Goal: Task Accomplishment & Management: Complete application form

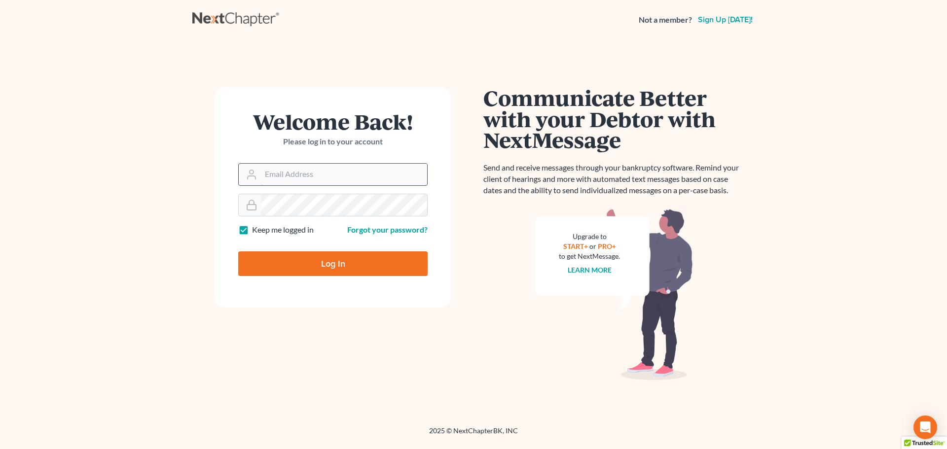
click at [328, 175] on input "Email Address" at bounding box center [344, 175] width 166 height 22
type input "[EMAIL_ADDRESS][DOMAIN_NAME]"
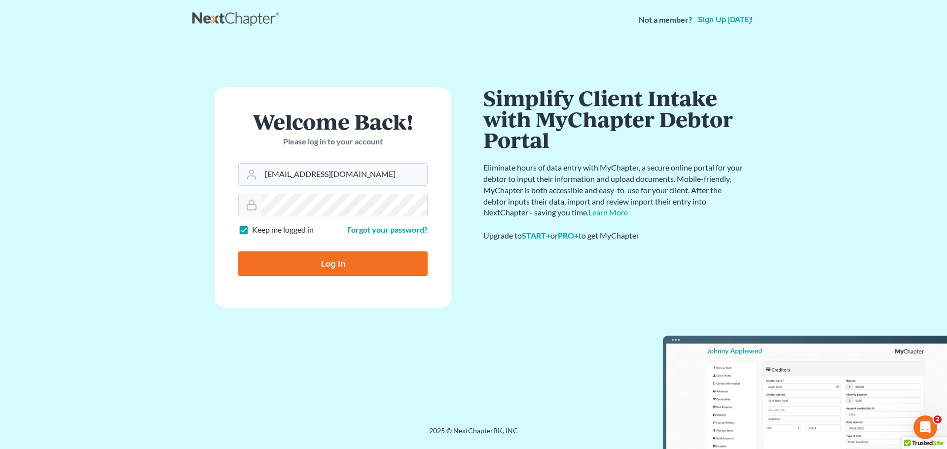
click at [369, 268] on input "Log In" at bounding box center [332, 263] width 189 height 25
type input "Thinking..."
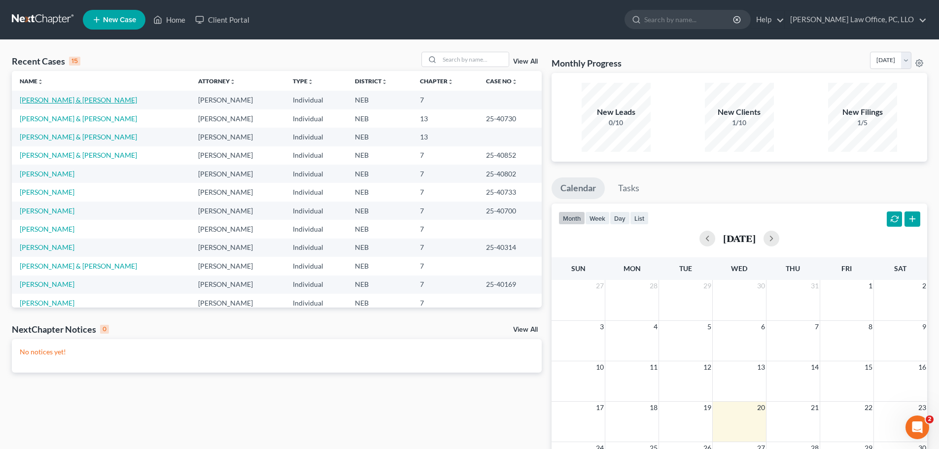
click at [69, 100] on link "[PERSON_NAME] & [PERSON_NAME]" at bounding box center [78, 100] width 117 height 8
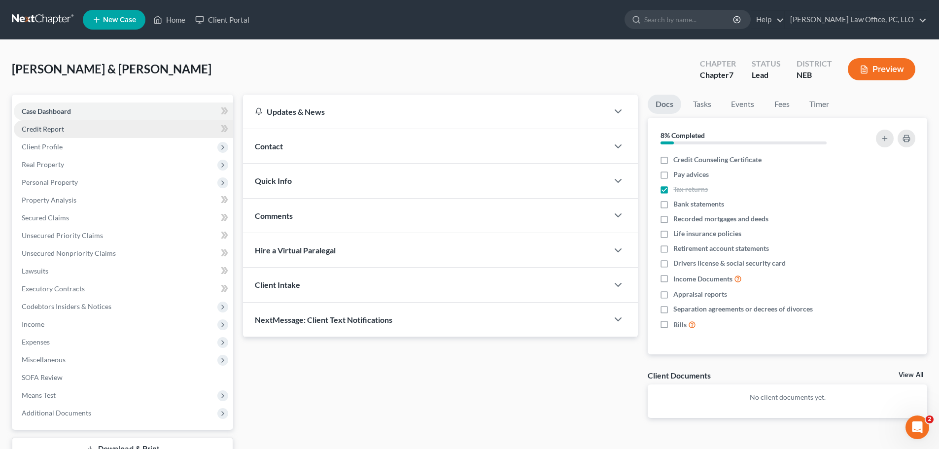
click at [59, 131] on span "Credit Report" at bounding box center [43, 129] width 42 height 8
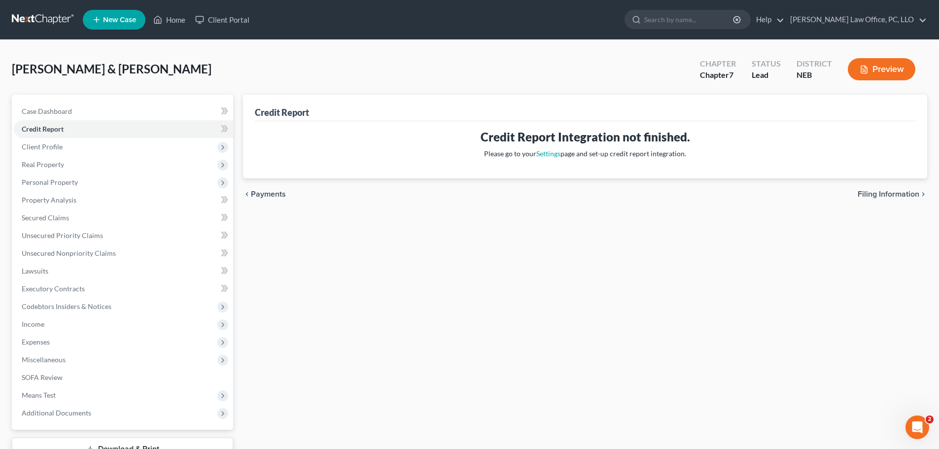
click at [867, 190] on span "Filing Information" at bounding box center [889, 194] width 62 height 8
select select "1"
select select "0"
select select "30"
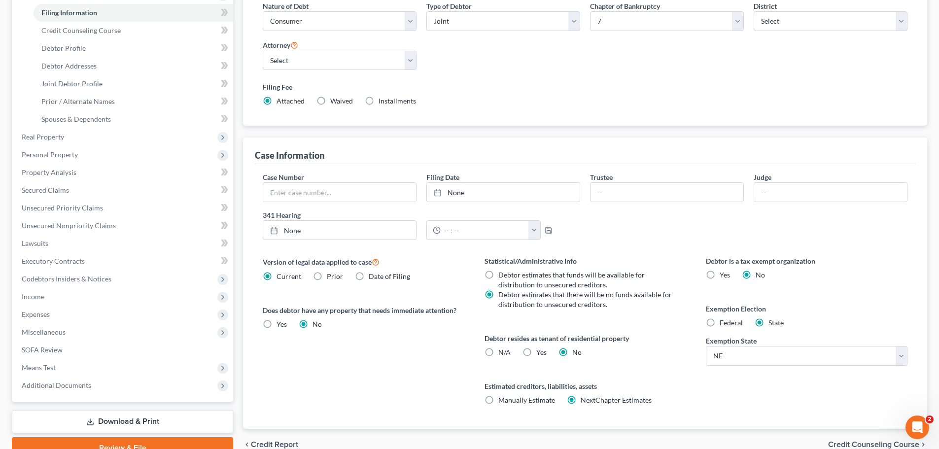
scroll to position [173, 0]
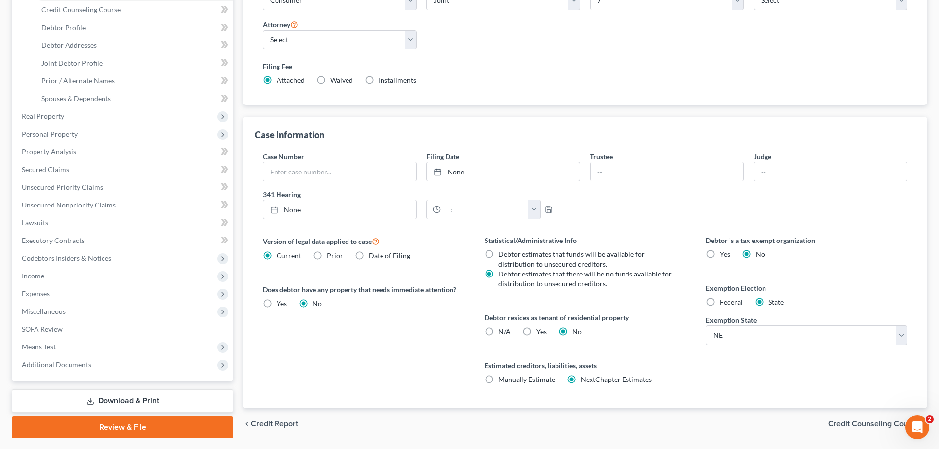
click at [369, 255] on label "Date of Filing" at bounding box center [389, 256] width 41 height 10
click at [373, 255] on input "Date of Filing" at bounding box center [376, 254] width 6 height 6
radio input "true"
radio input "false"
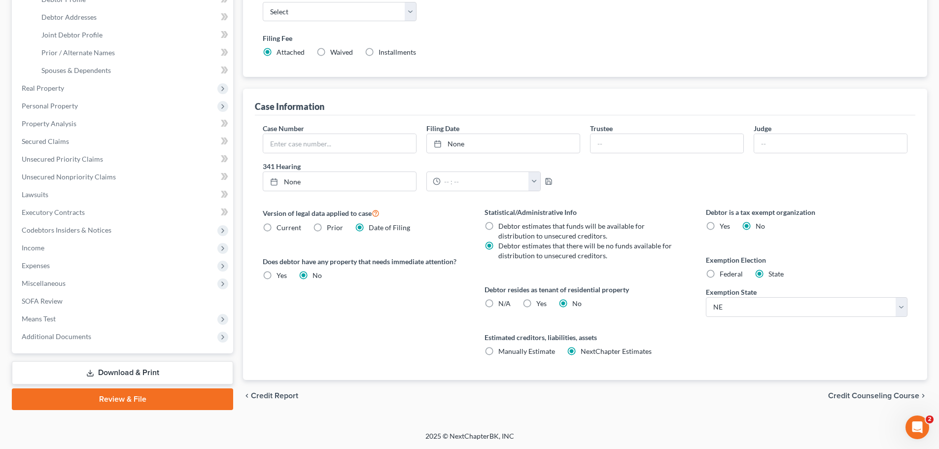
click at [879, 396] on span "Credit Counseling Course" at bounding box center [873, 396] width 91 height 8
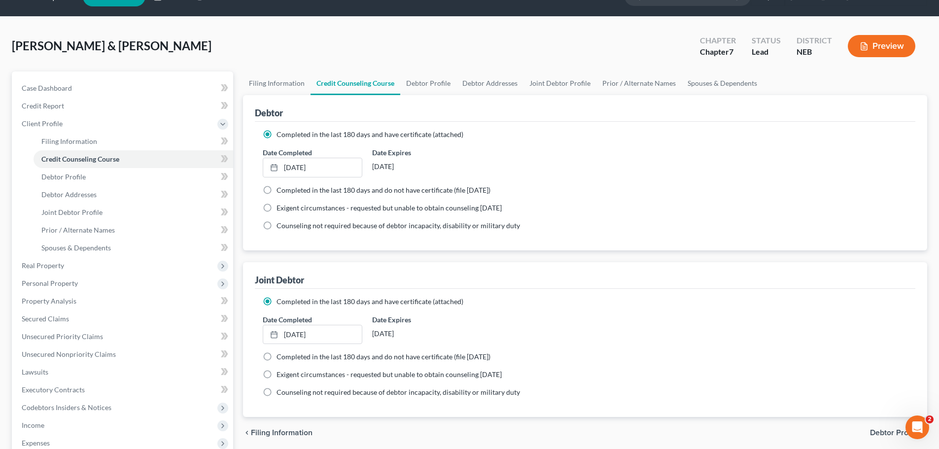
scroll to position [87, 0]
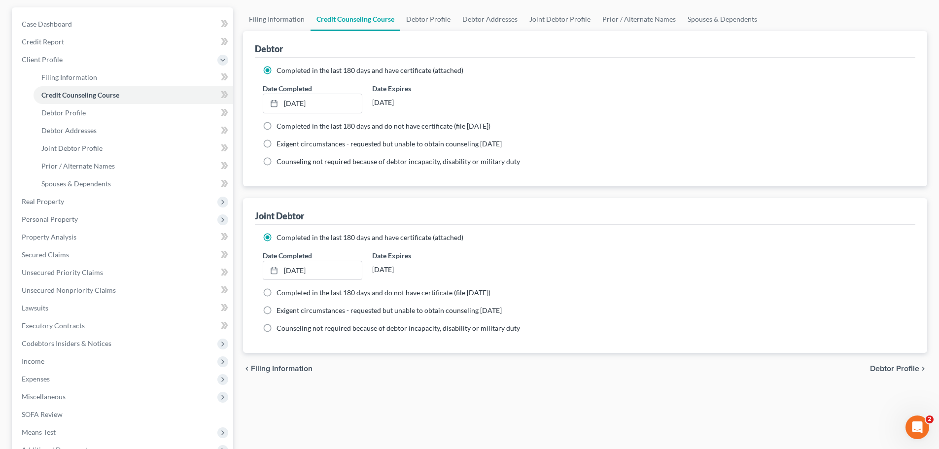
click at [894, 368] on span "Debtor Profile" at bounding box center [894, 369] width 49 height 8
select select "1"
select select "4"
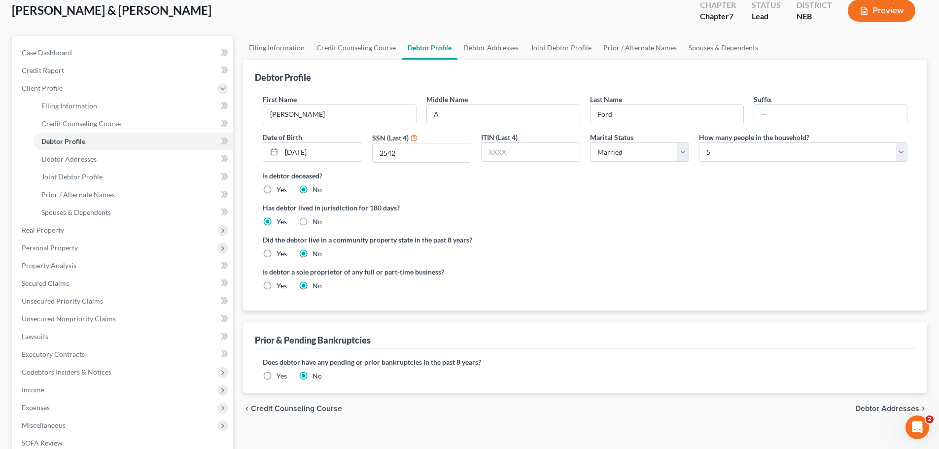
scroll to position [90, 0]
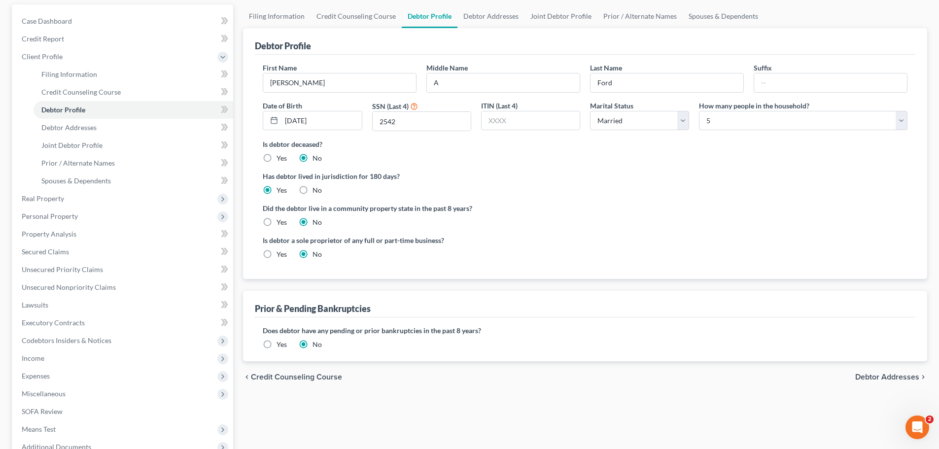
click at [882, 376] on span "Debtor Addresses" at bounding box center [887, 377] width 64 height 8
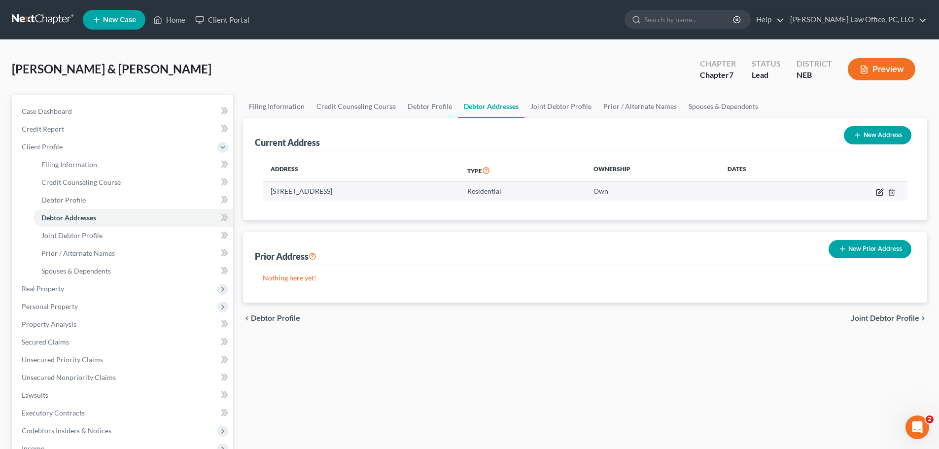
click at [880, 190] on icon "button" at bounding box center [880, 192] width 8 height 8
select select "30"
select select "0"
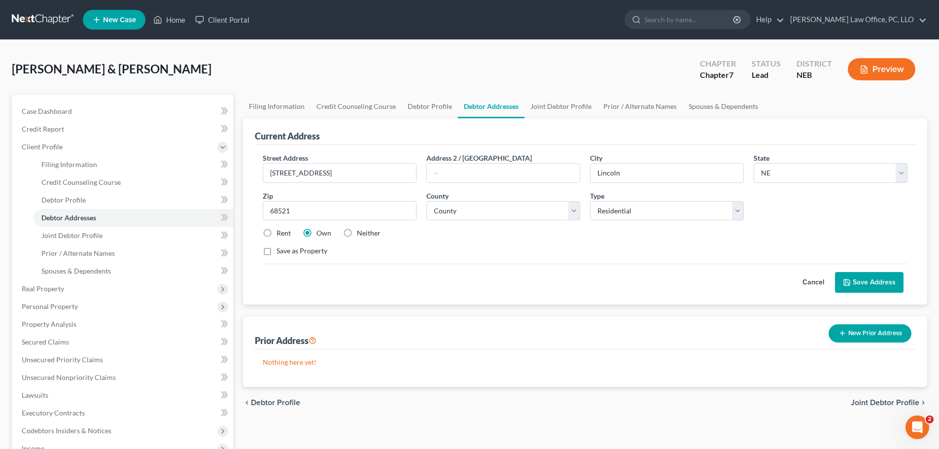
click at [904, 402] on span "Joint Debtor Profile" at bounding box center [885, 403] width 69 height 8
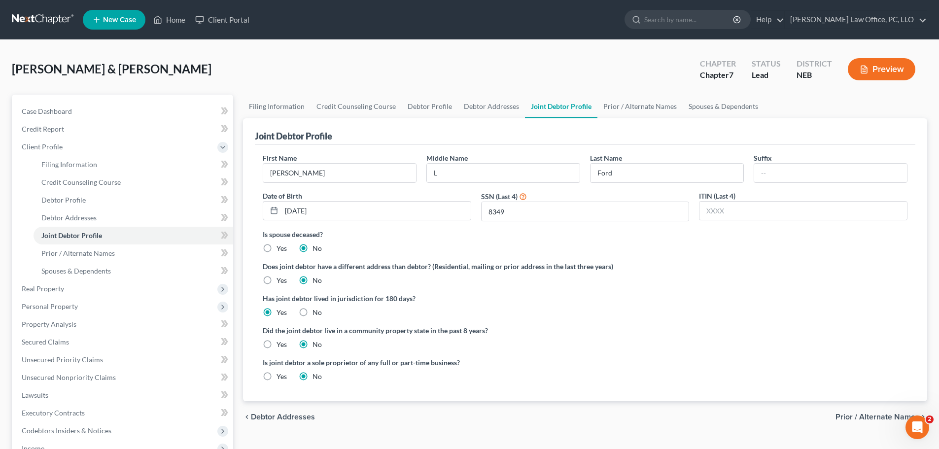
click at [861, 414] on span "Prior / Alternate Names" at bounding box center [878, 417] width 84 height 8
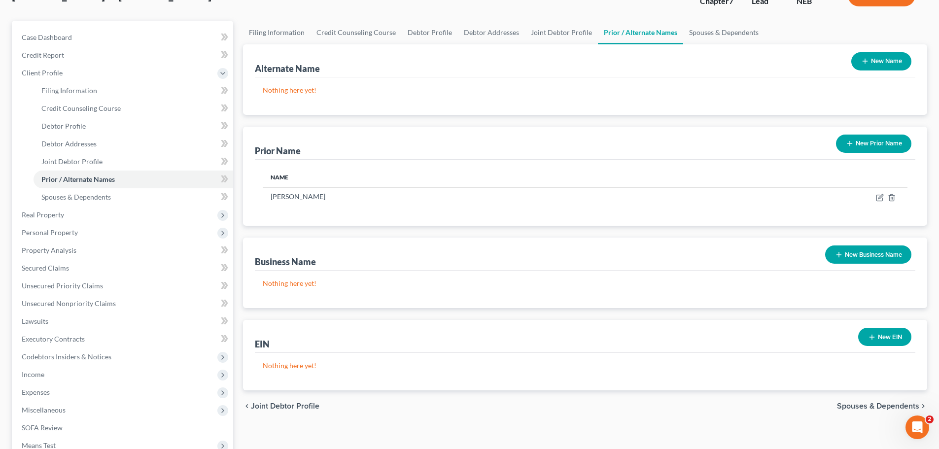
scroll to position [65, 0]
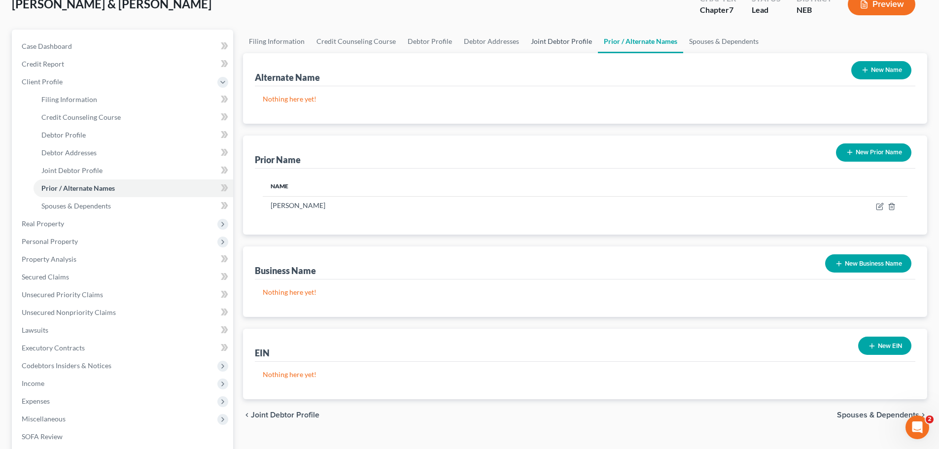
click at [546, 38] on link "Joint Debtor Profile" at bounding box center [561, 42] width 73 height 24
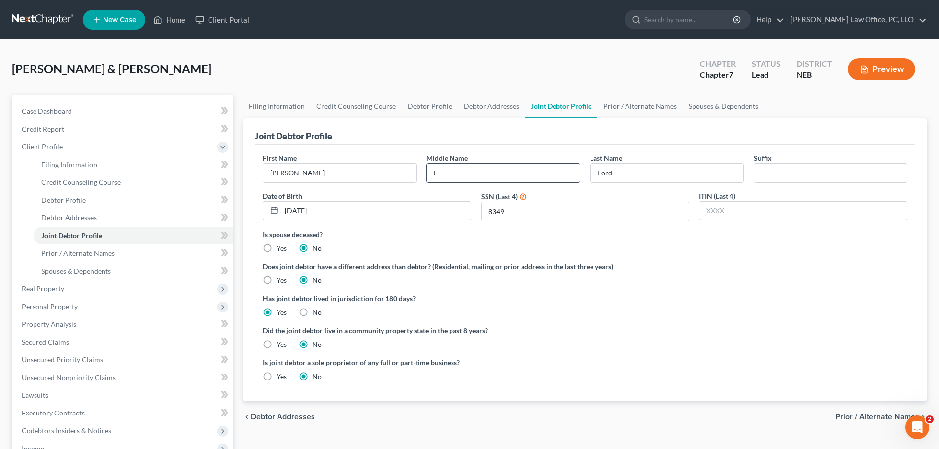
click at [448, 174] on input "L" at bounding box center [503, 173] width 153 height 19
type input "[PERSON_NAME]"
click at [719, 316] on div "Has joint debtor lived in jurisdiction for 180 days? Yes No Debtor must reside …" at bounding box center [585, 305] width 645 height 24
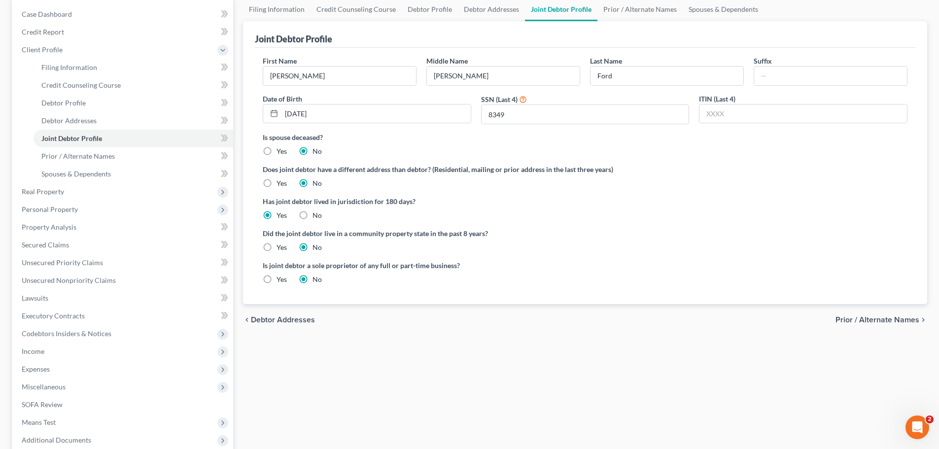
click at [883, 322] on span "Prior / Alternate Names" at bounding box center [878, 320] width 84 height 8
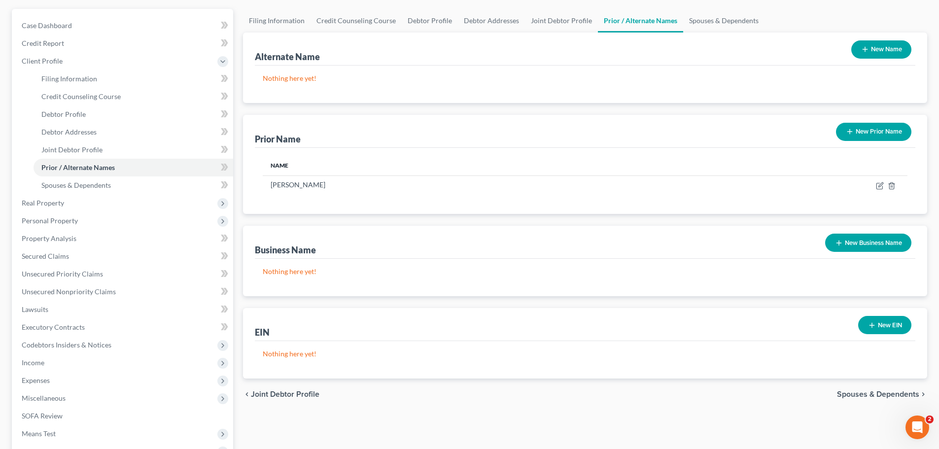
scroll to position [116, 0]
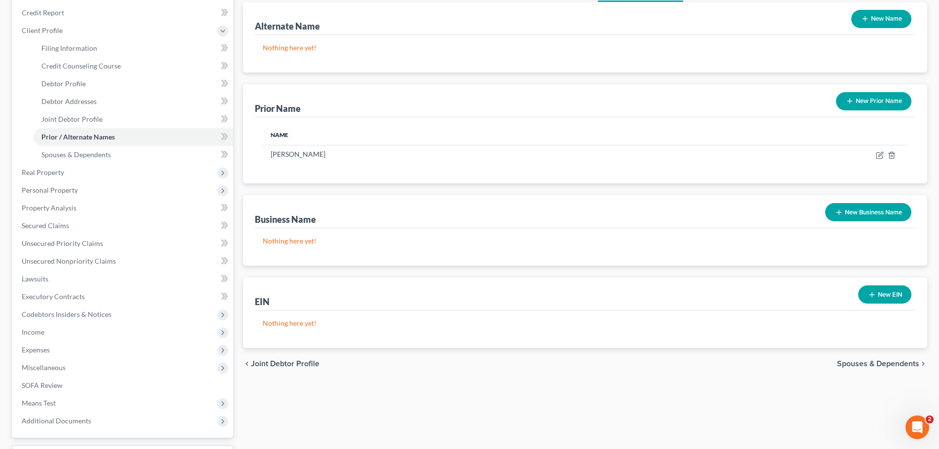
click at [863, 361] on span "Spouses & Dependents" at bounding box center [878, 364] width 82 height 8
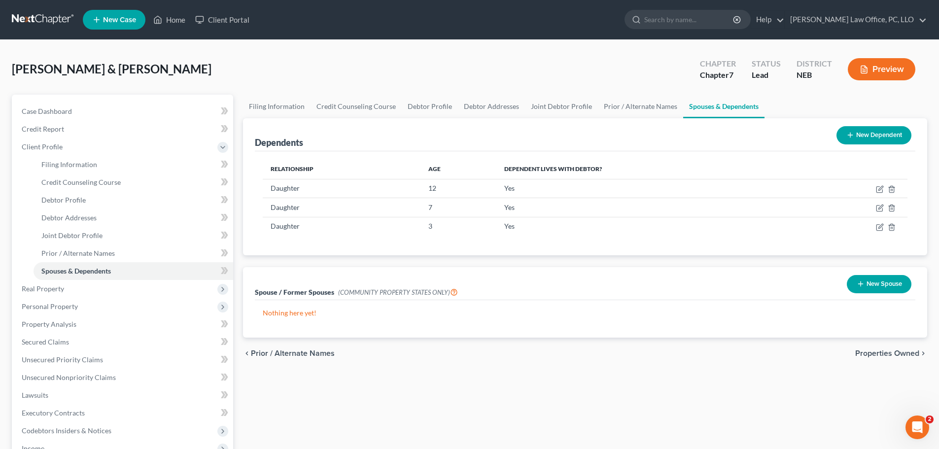
click at [902, 351] on span "Properties Owned" at bounding box center [887, 354] width 64 height 8
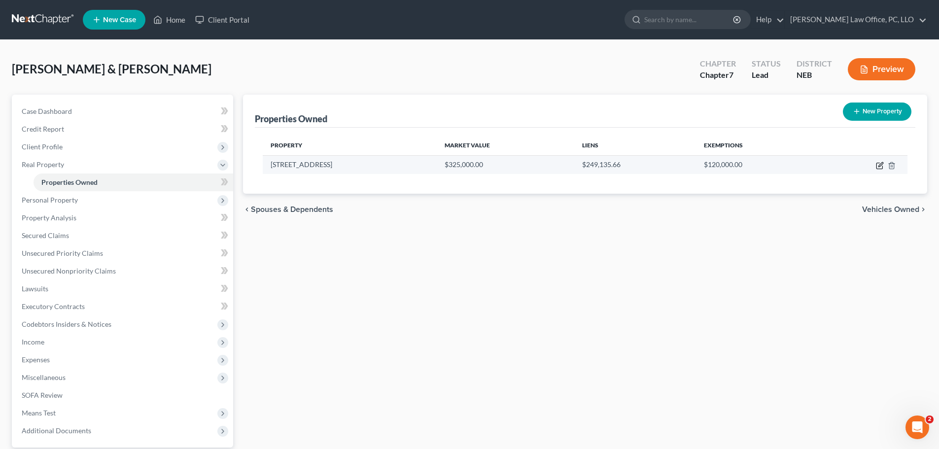
click at [878, 167] on icon "button" at bounding box center [880, 166] width 8 height 8
select select "30"
select select "54"
select select "2"
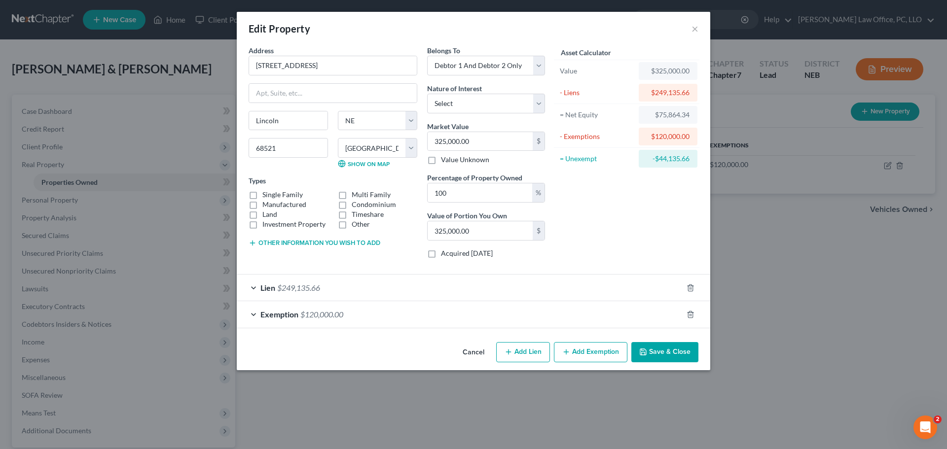
click at [262, 195] on label "Single Family" at bounding box center [282, 195] width 40 height 10
click at [266, 195] on input "Single Family" at bounding box center [269, 193] width 6 height 6
checkbox input "true"
click at [540, 105] on select "Select Fee Simple Joint Tenant Life Estate Equitable Interest Future Interest T…" at bounding box center [486, 104] width 118 height 20
click at [427, 94] on select "Select Fee Simple Joint Tenant Life Estate Equitable Interest Future Interest T…" at bounding box center [486, 104] width 118 height 20
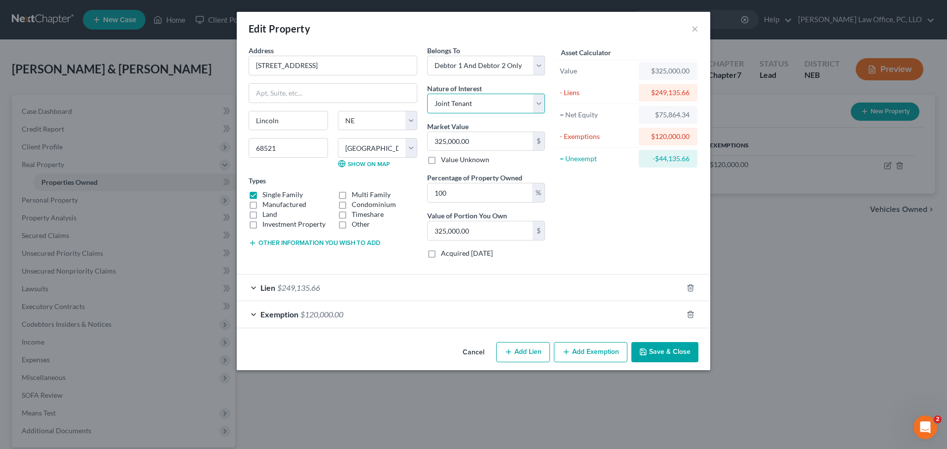
click at [538, 103] on select "Select Fee Simple Joint Tenant Life Estate Equitable Interest Future Interest T…" at bounding box center [486, 104] width 118 height 20
click at [541, 101] on select "Select Fee Simple Joint Tenant Life Estate Equitable Interest Future Interest T…" at bounding box center [486, 104] width 118 height 20
select select "0"
click at [427, 94] on select "Select Fee Simple Joint Tenant Life Estate Equitable Interest Future Interest T…" at bounding box center [486, 104] width 118 height 20
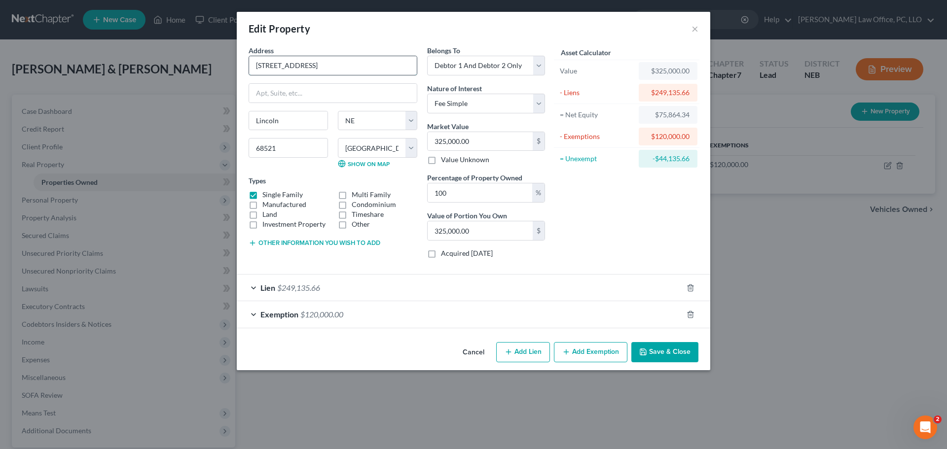
drag, startPoint x: 319, startPoint y: 68, endPoint x: 254, endPoint y: 68, distance: 64.6
click at [254, 68] on input "[STREET_ADDRESS]" at bounding box center [333, 65] width 168 height 19
click at [665, 354] on button "Save & Close" at bounding box center [664, 352] width 67 height 21
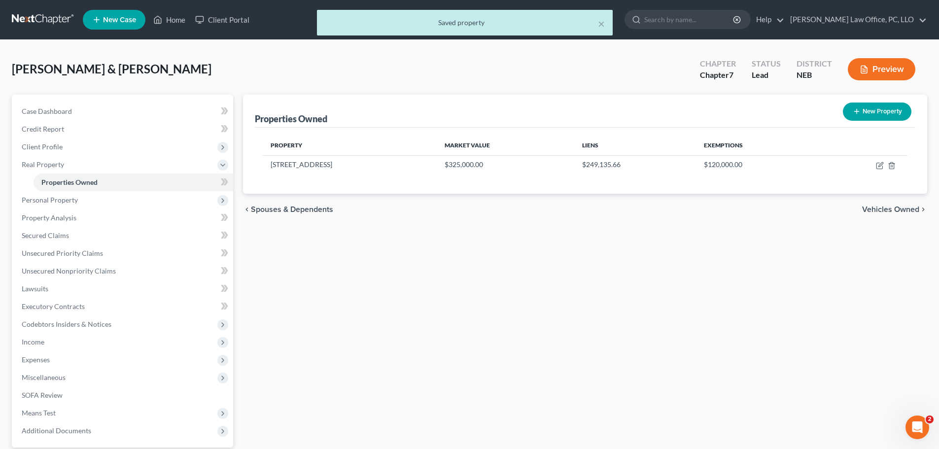
click at [891, 209] on span "Vehicles Owned" at bounding box center [890, 210] width 57 height 8
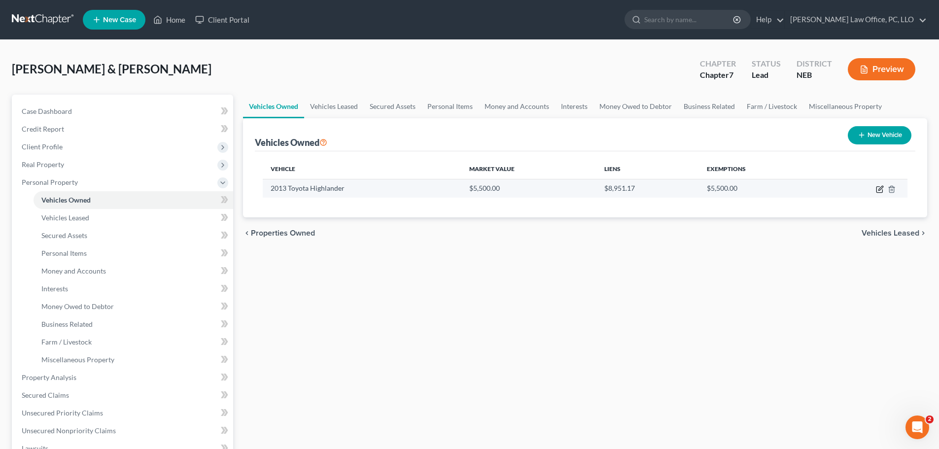
click at [881, 190] on icon "button" at bounding box center [880, 189] width 8 height 8
select select "0"
select select "13"
select select "2"
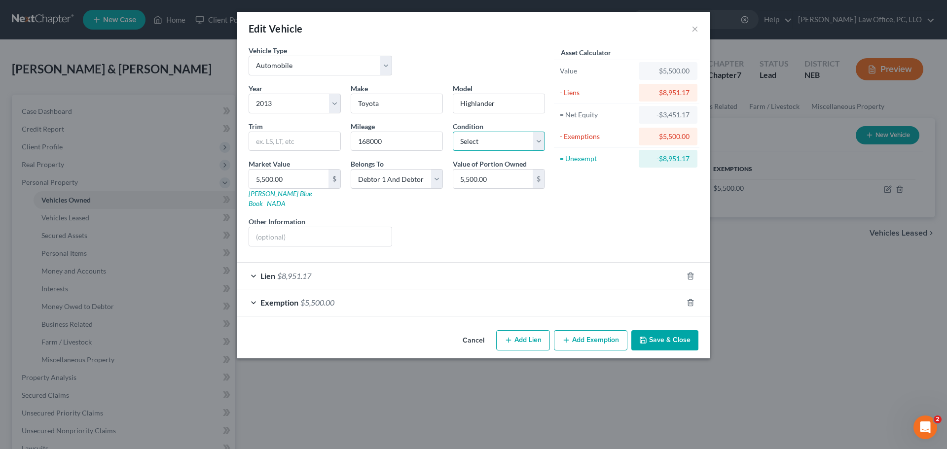
click at [541, 136] on select "Select Excellent Very Good Good Fair Poor" at bounding box center [499, 142] width 92 height 20
select select "3"
click at [453, 132] on select "Select Excellent Very Good Good Fair Poor" at bounding box center [499, 142] width 92 height 20
click at [666, 330] on button "Save & Close" at bounding box center [664, 340] width 67 height 21
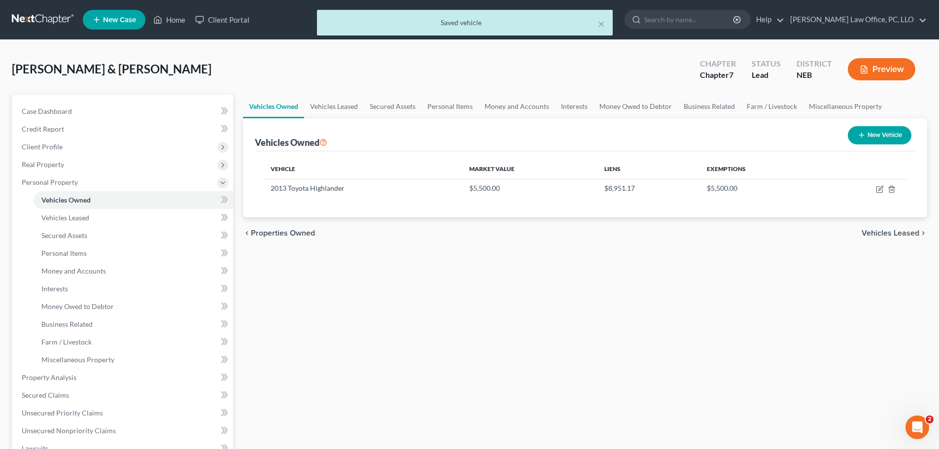
click at [901, 232] on span "Vehicles Leased" at bounding box center [891, 233] width 58 height 8
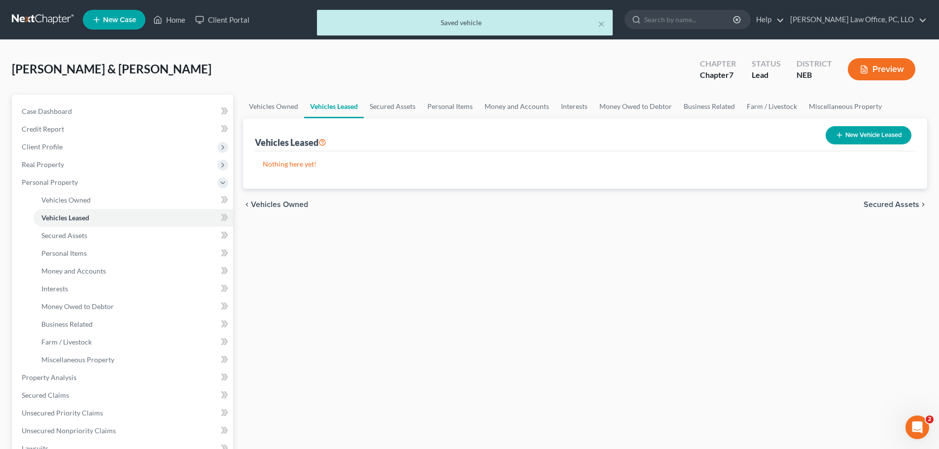
click at [897, 204] on span "Secured Assets" at bounding box center [892, 205] width 56 height 8
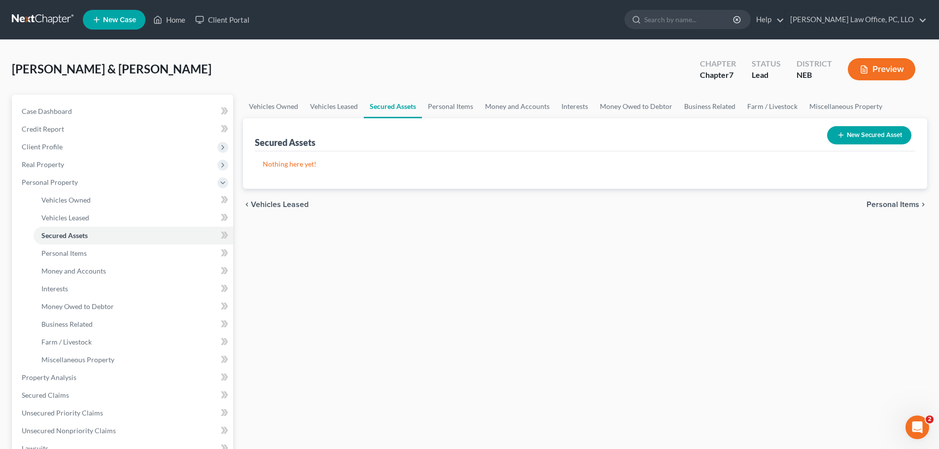
click at [886, 134] on button "New Secured Asset" at bounding box center [869, 135] width 84 height 18
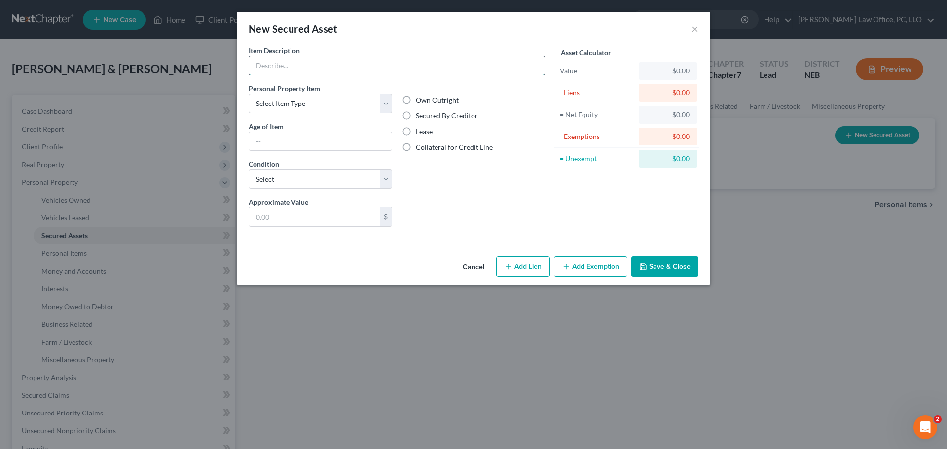
click at [331, 63] on input "text" at bounding box center [396, 65] width 295 height 19
click at [434, 369] on div "New Secured Asset × Item Description * Personal Property Item Select Item Type …" at bounding box center [473, 224] width 947 height 449
click at [386, 103] on select "Select Item Type Clothing Collectibles Of Value Electronics Firearms Household …" at bounding box center [319, 104] width 143 height 20
click at [555, 379] on div "New Secured Asset × Item Description * Personal Property Item Select Item Type …" at bounding box center [473, 224] width 947 height 449
click at [697, 29] on button "×" at bounding box center [694, 29] width 7 height 12
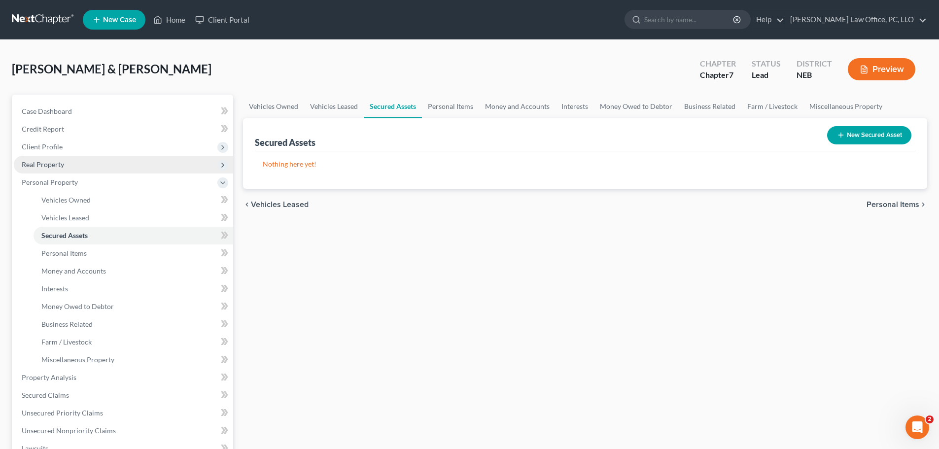
click at [68, 168] on span "Real Property" at bounding box center [123, 165] width 219 height 18
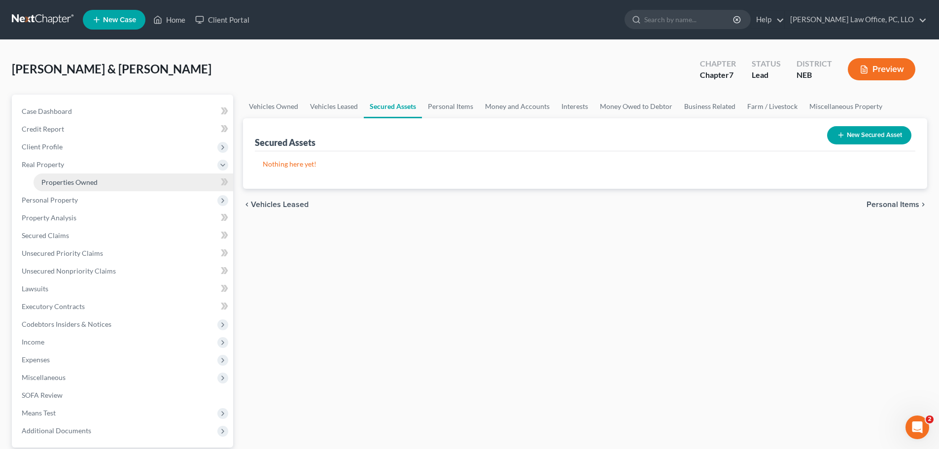
click at [70, 179] on span "Properties Owned" at bounding box center [69, 182] width 56 height 8
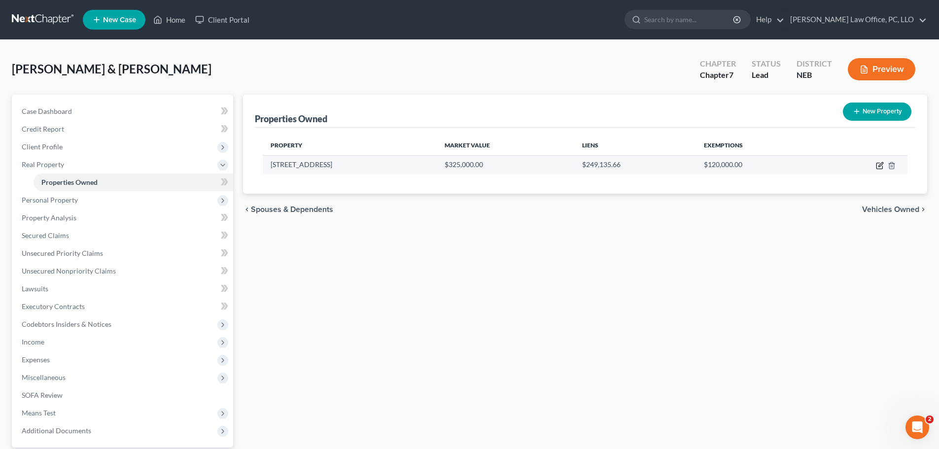
click at [878, 162] on icon "button" at bounding box center [880, 166] width 8 height 8
select select "30"
select select "54"
select select "2"
select select "0"
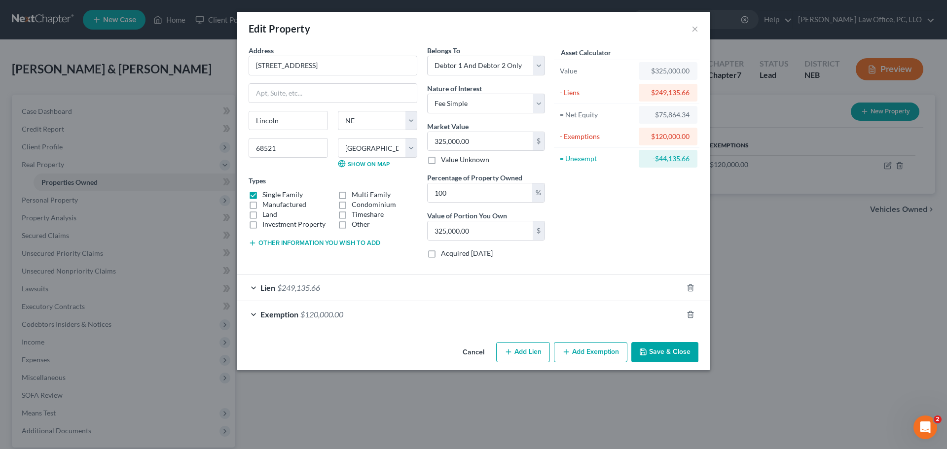
click at [328, 289] on div "Lien $249,135.66" at bounding box center [460, 288] width 446 height 26
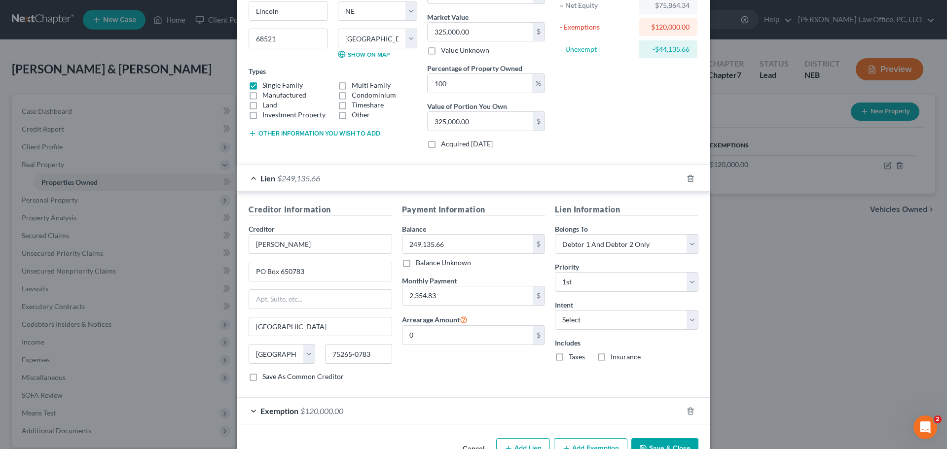
scroll to position [139, 0]
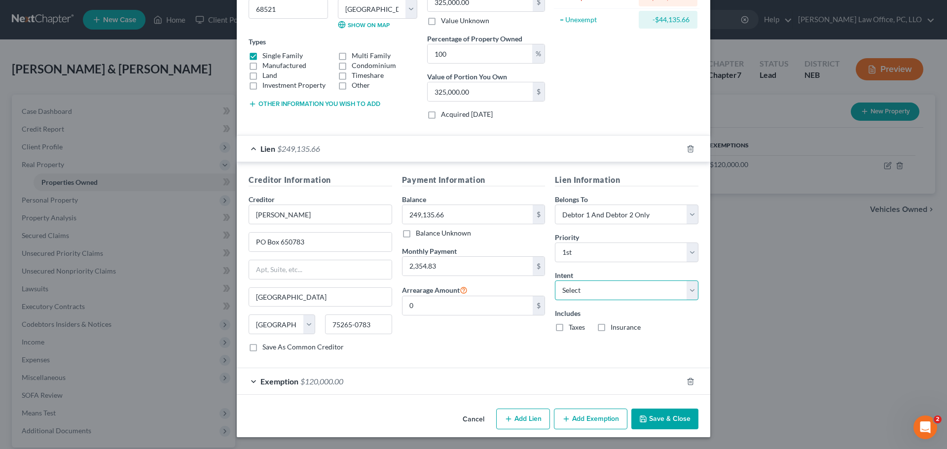
click at [690, 293] on select "Select Surrender Redeem Reaffirm Avoid Other" at bounding box center [626, 291] width 143 height 20
select select "2"
click at [555, 281] on select "Select Surrender Redeem Reaffirm Avoid Other" at bounding box center [626, 291] width 143 height 20
click at [659, 418] on button "Save & Close" at bounding box center [664, 419] width 67 height 21
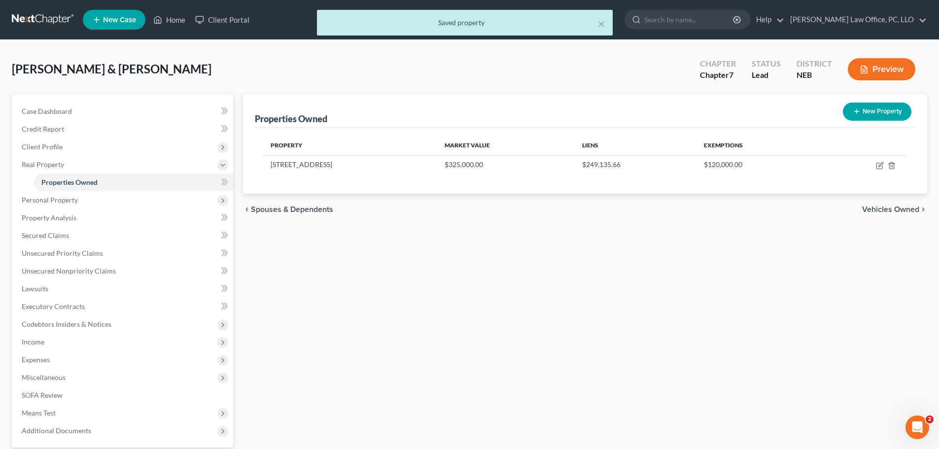
click at [887, 208] on span "Vehicles Owned" at bounding box center [890, 210] width 57 height 8
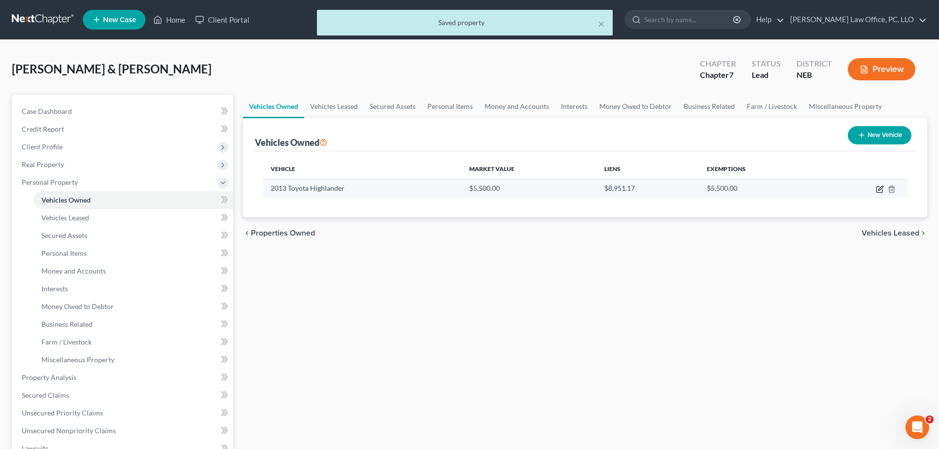
click at [882, 186] on icon "button" at bounding box center [881, 188] width 4 height 4
select select "0"
select select "13"
select select "3"
select select "2"
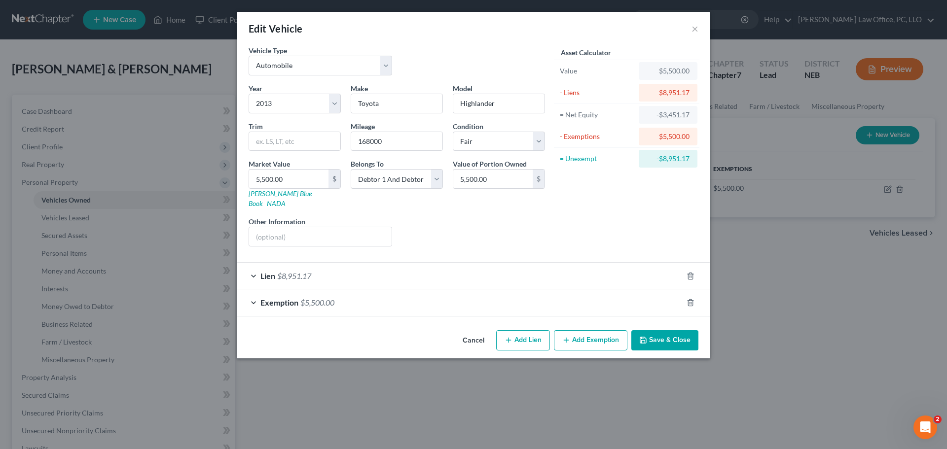
click at [455, 263] on div "Lien $8,951.17" at bounding box center [460, 276] width 446 height 26
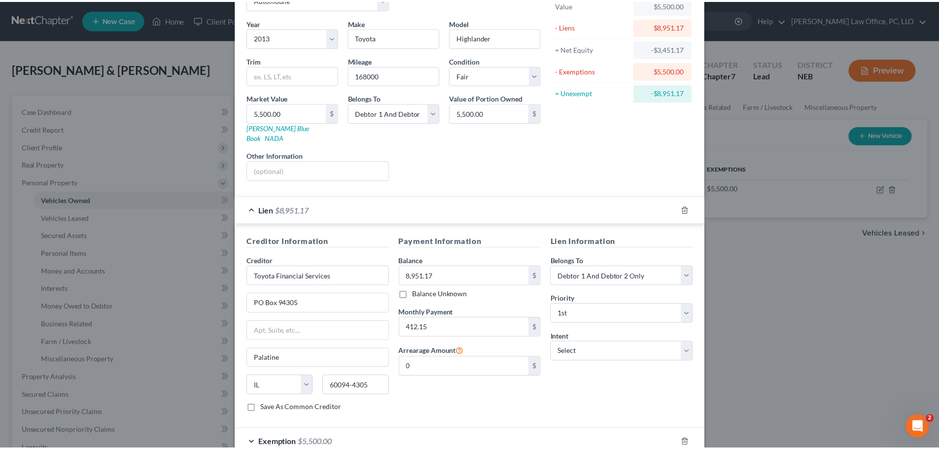
scroll to position [96, 0]
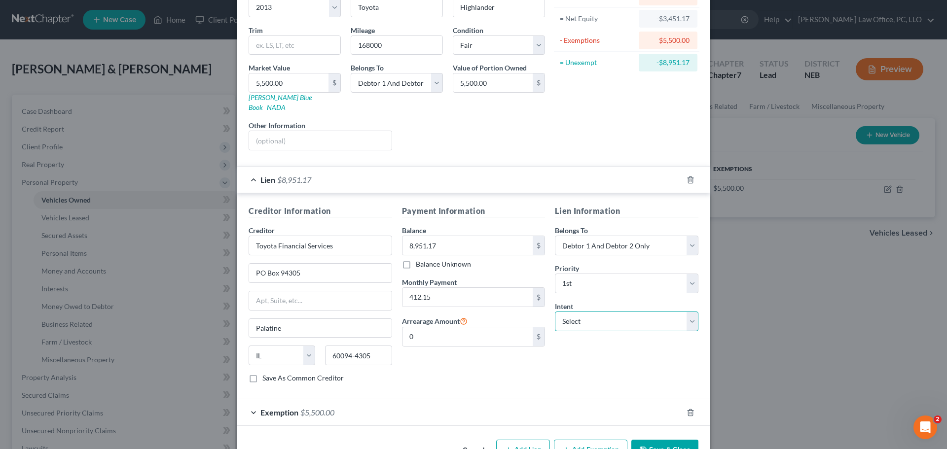
click at [693, 312] on select "Select Surrender Redeem Reaffirm Avoid Other" at bounding box center [626, 322] width 143 height 20
select select "2"
click at [555, 312] on select "Select Surrender Redeem Reaffirm Avoid Other" at bounding box center [626, 322] width 143 height 20
click at [666, 440] on button "Save & Close" at bounding box center [664, 450] width 67 height 21
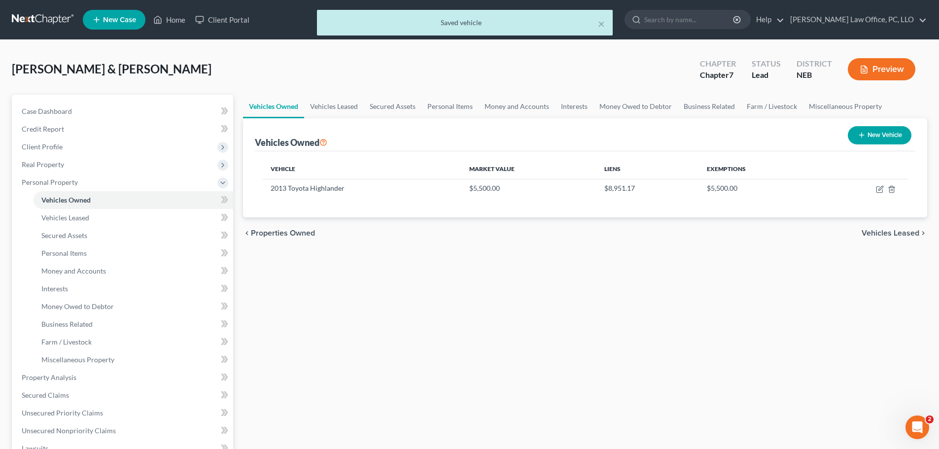
click at [885, 235] on span "Vehicles Leased" at bounding box center [891, 233] width 58 height 8
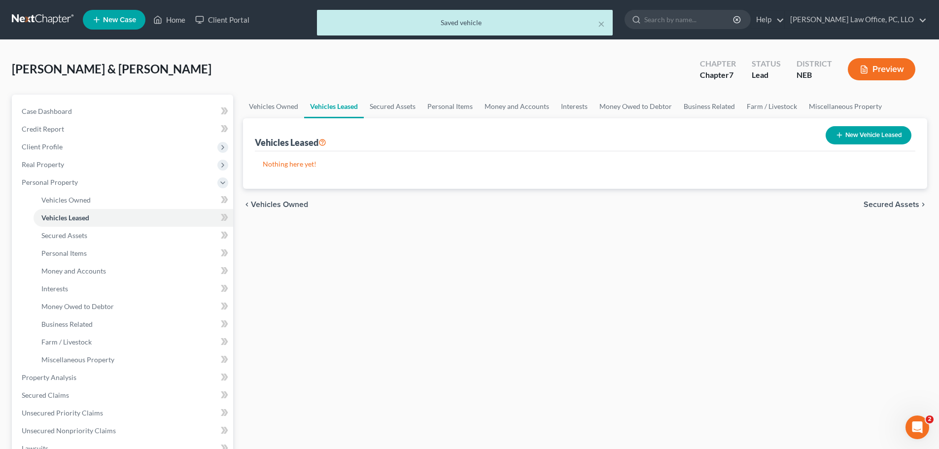
click at [886, 205] on span "Secured Assets" at bounding box center [892, 205] width 56 height 8
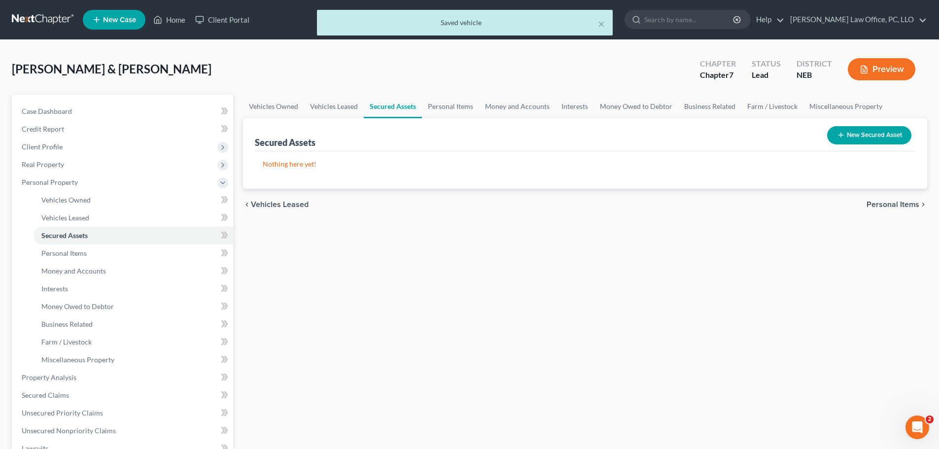
click at [871, 134] on button "New Secured Asset" at bounding box center [869, 135] width 84 height 18
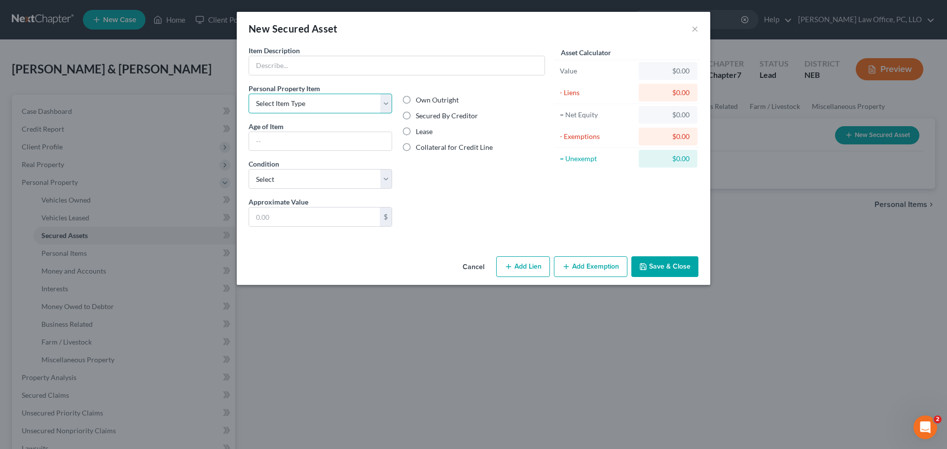
click at [389, 105] on select "Select Item Type Clothing Collectibles Of Value Electronics Firearms Household …" at bounding box center [319, 104] width 143 height 20
click at [482, 334] on div "New Secured Asset × Item Description * Personal Property Item Select Item Type …" at bounding box center [473, 224] width 947 height 449
click at [661, 265] on button "Save & Close" at bounding box center [664, 266] width 67 height 21
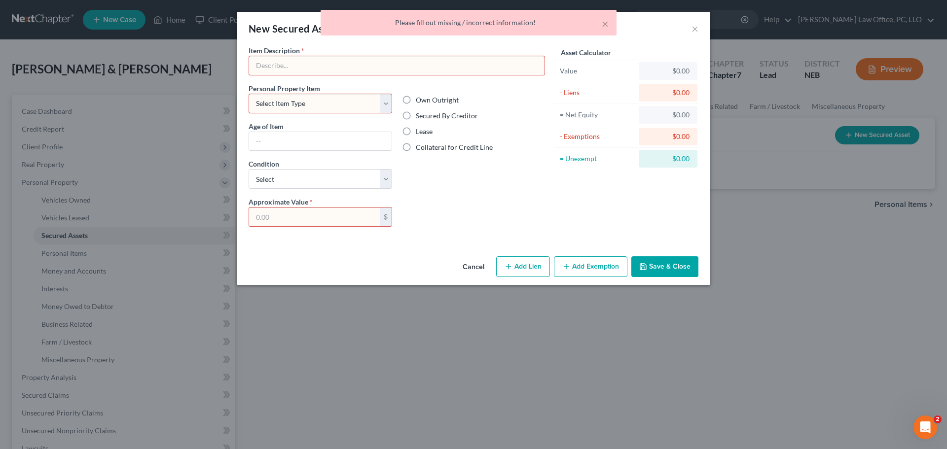
click at [696, 31] on div "× Please fill out missing / incorrect information!" at bounding box center [468, 25] width 947 height 31
click at [605, 23] on button "×" at bounding box center [605, 24] width 7 height 12
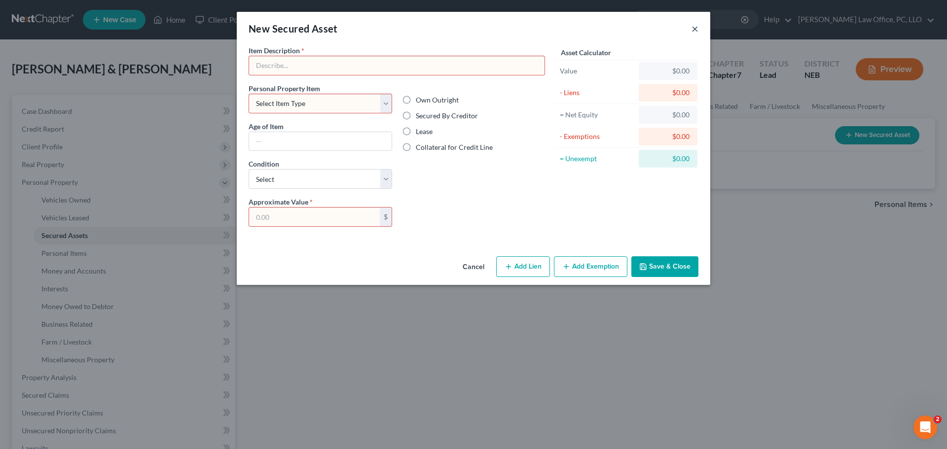
click at [691, 29] on button "×" at bounding box center [694, 29] width 7 height 12
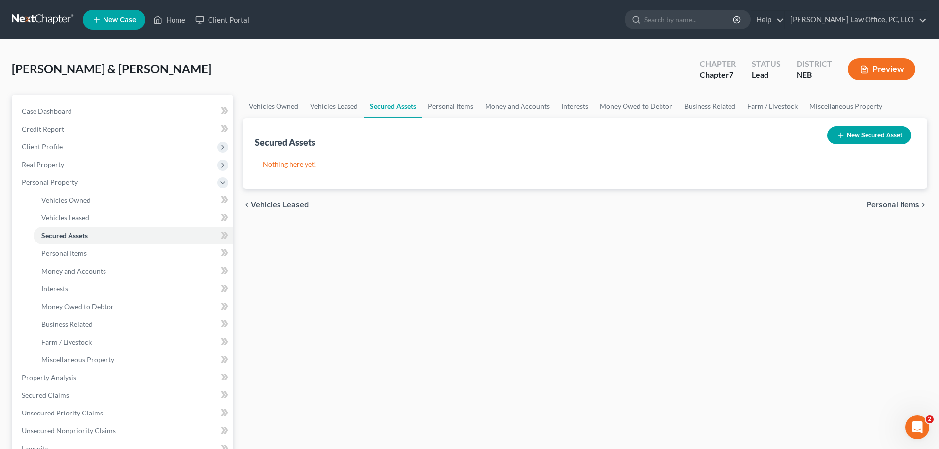
click at [894, 202] on span "Personal Items" at bounding box center [893, 205] width 53 height 8
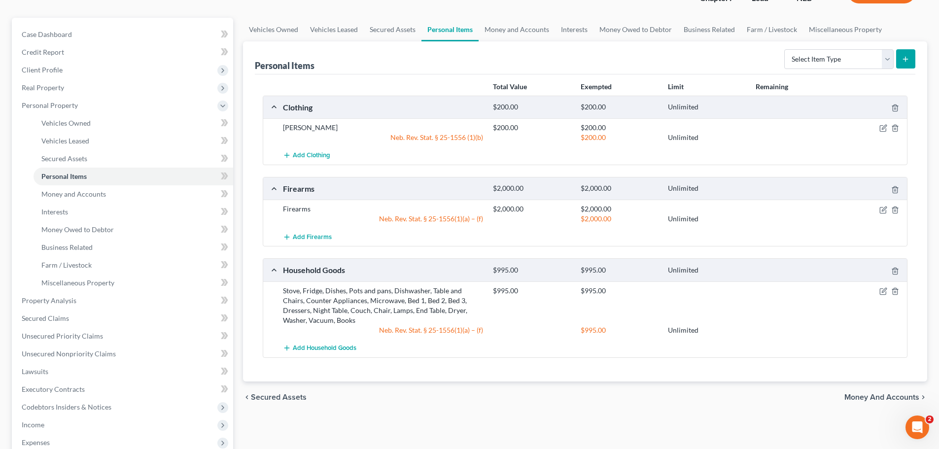
scroll to position [69, 0]
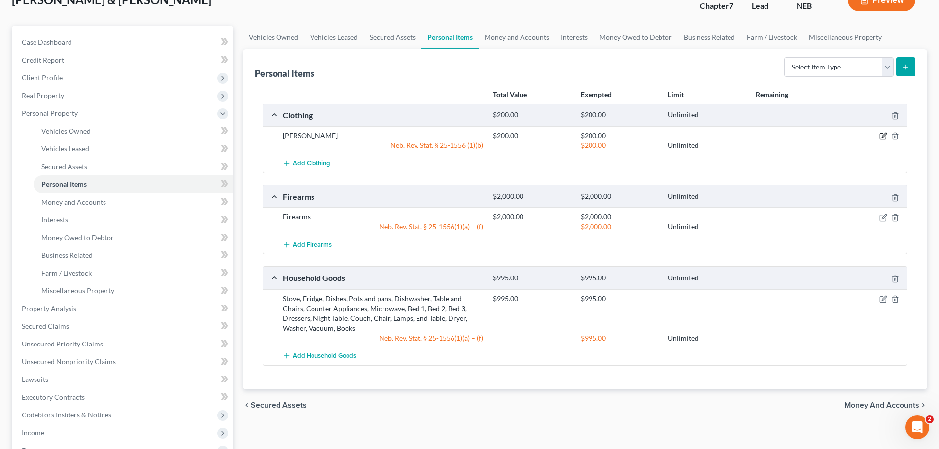
click at [882, 134] on icon "button" at bounding box center [884, 136] width 8 height 8
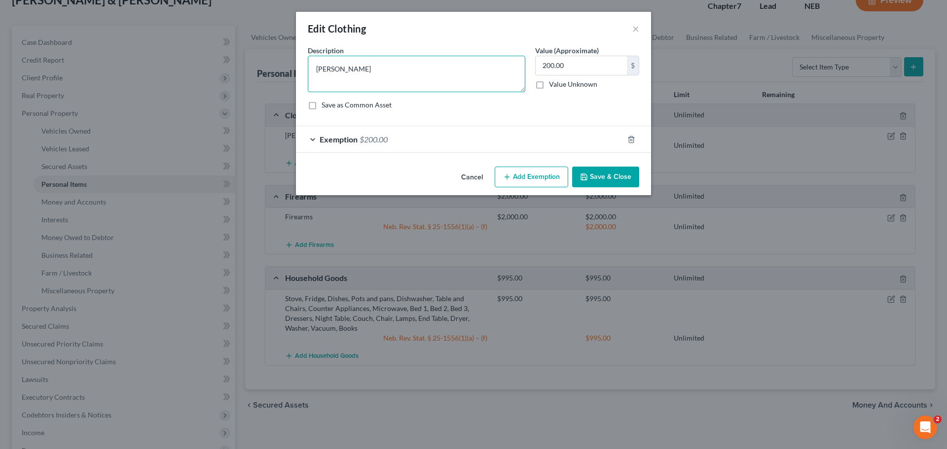
drag, startPoint x: 359, startPoint y: 68, endPoint x: 207, endPoint y: 67, distance: 151.9
click at [207, 67] on div "Edit Clothing × An exemption set must first be selected from the Filing Informa…" at bounding box center [473, 224] width 947 height 449
type textarea "Clothing"
click at [607, 174] on button "Save & Close" at bounding box center [605, 177] width 67 height 21
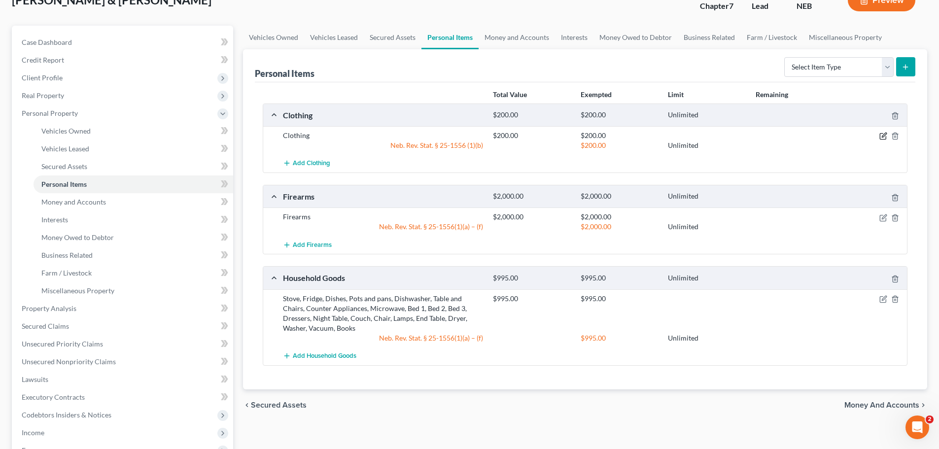
click at [883, 135] on icon "button" at bounding box center [884, 136] width 8 height 8
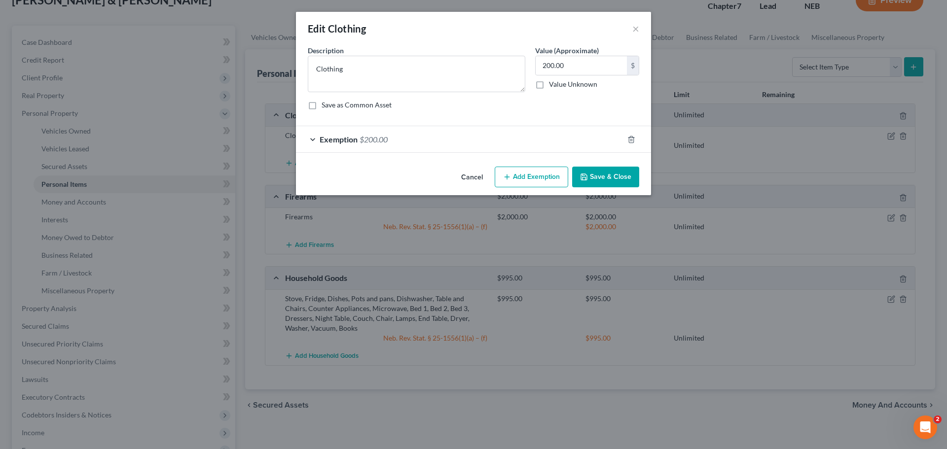
click at [641, 29] on div "Edit Clothing ×" at bounding box center [473, 29] width 355 height 34
click at [635, 25] on button "×" at bounding box center [635, 29] width 7 height 12
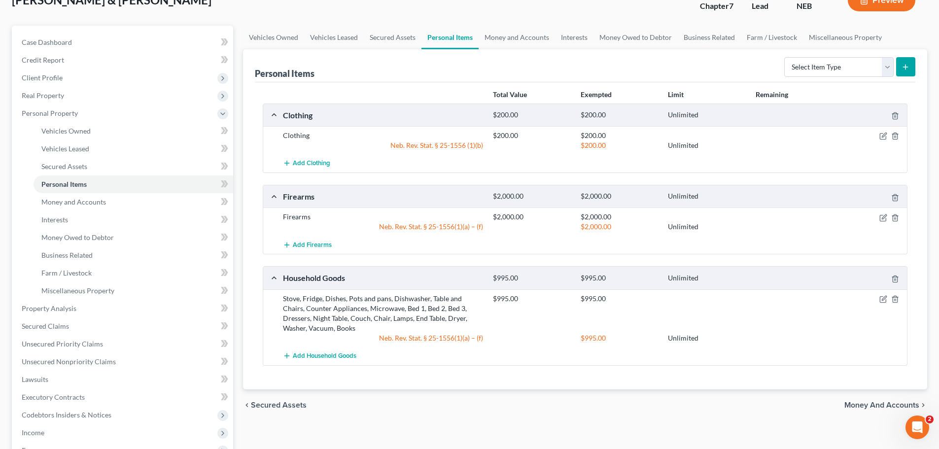
click at [865, 403] on span "Money and Accounts" at bounding box center [882, 405] width 75 height 8
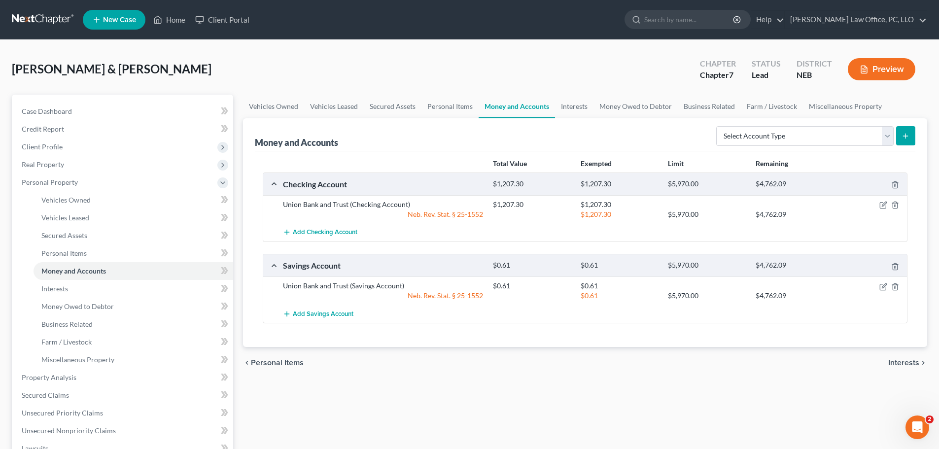
click at [906, 362] on span "Interests" at bounding box center [903, 363] width 31 height 8
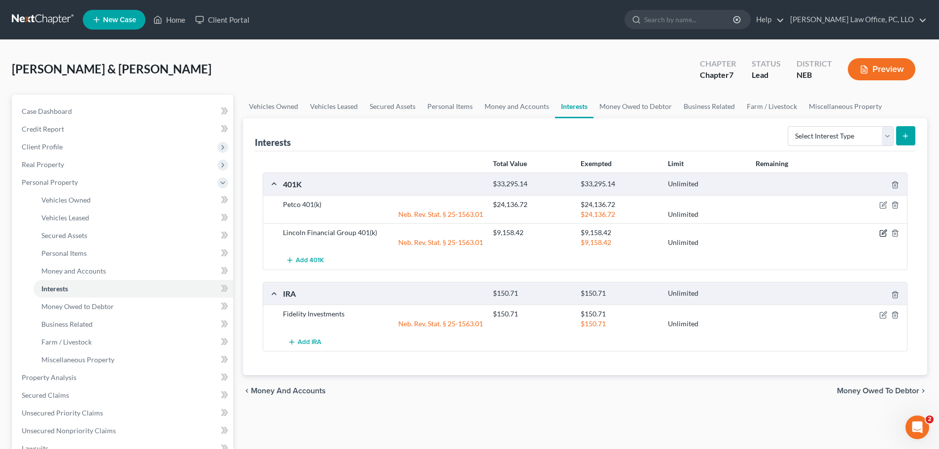
click at [883, 230] on icon "button" at bounding box center [884, 233] width 8 height 8
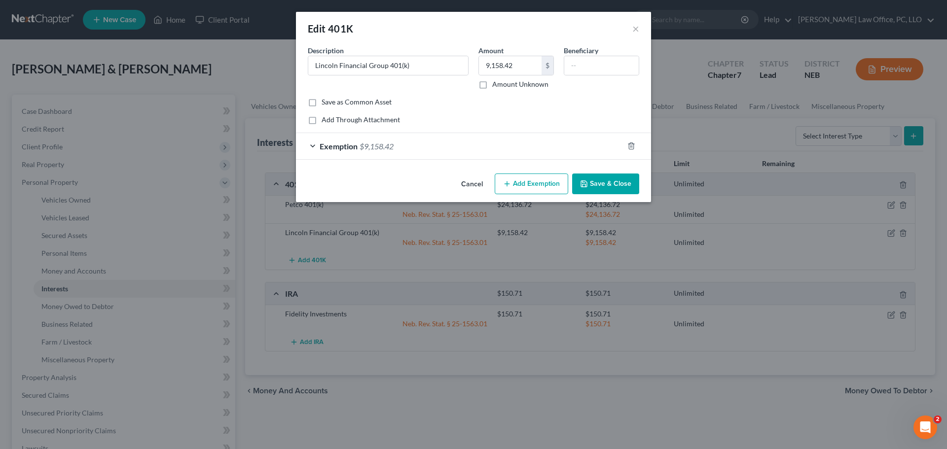
click at [559, 143] on div "Exemption $9,158.42" at bounding box center [459, 146] width 327 height 26
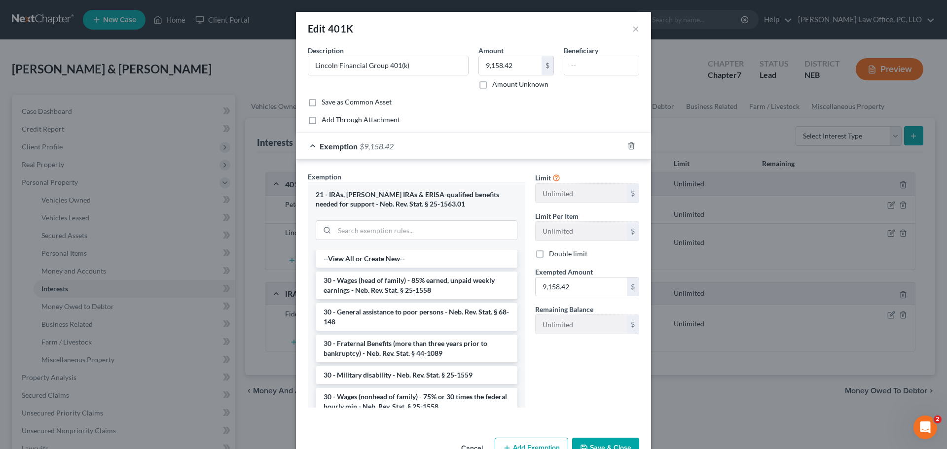
click at [606, 377] on div "Limit Unlimited $ Limit Per Item Unlimited $ Double limit Exempted Amount * 9,1…" at bounding box center [587, 294] width 114 height 244
click at [632, 27] on button "×" at bounding box center [635, 29] width 7 height 12
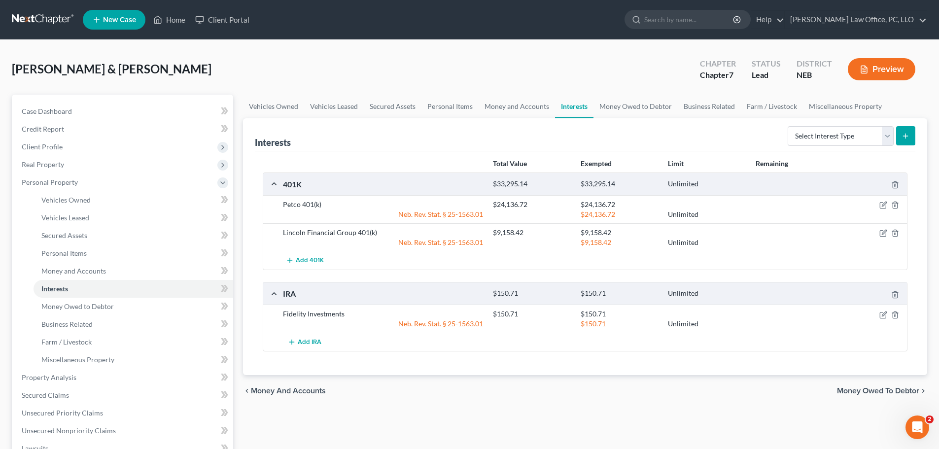
click at [871, 389] on span "Money Owed to Debtor" at bounding box center [878, 391] width 82 height 8
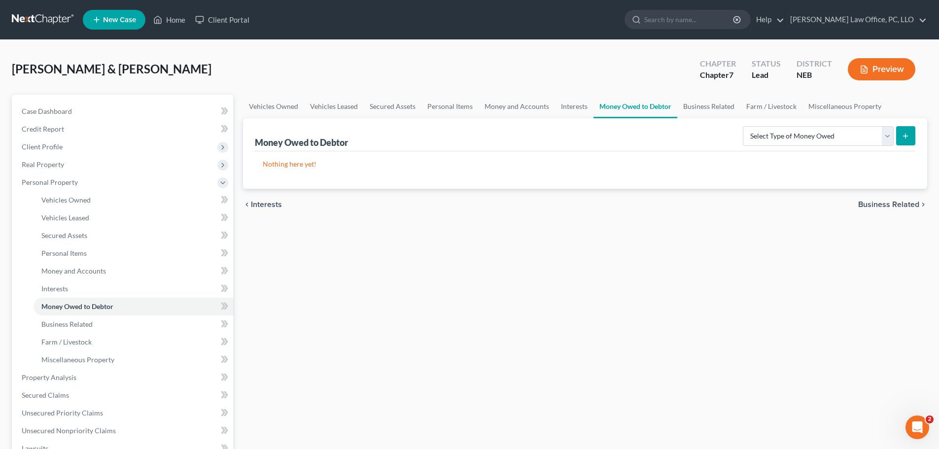
click at [877, 203] on span "Business Related" at bounding box center [888, 205] width 61 height 8
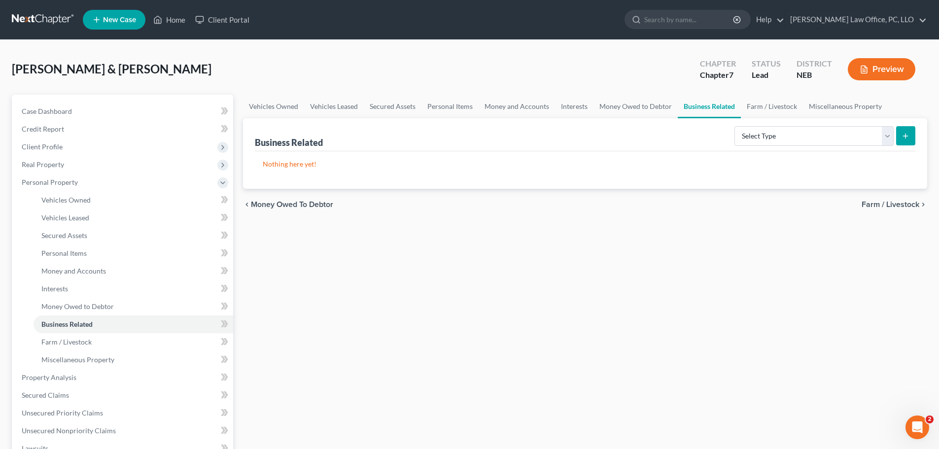
click at [878, 203] on span "Farm / Livestock" at bounding box center [891, 205] width 58 height 8
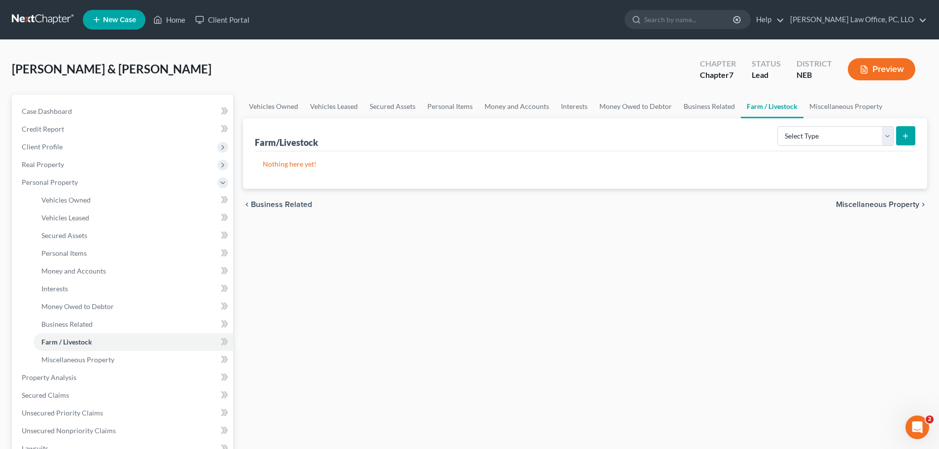
click at [883, 203] on span "Miscellaneous Property" at bounding box center [877, 205] width 83 height 8
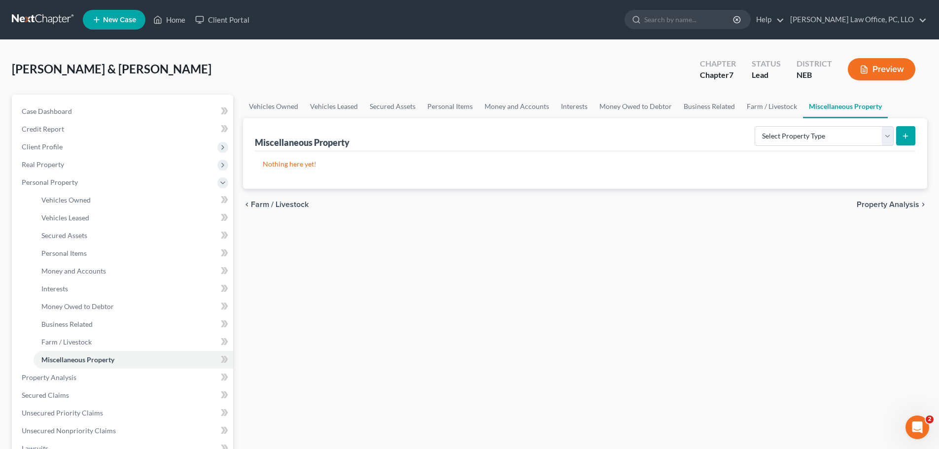
click at [887, 206] on span "Property Analysis" at bounding box center [888, 205] width 63 height 8
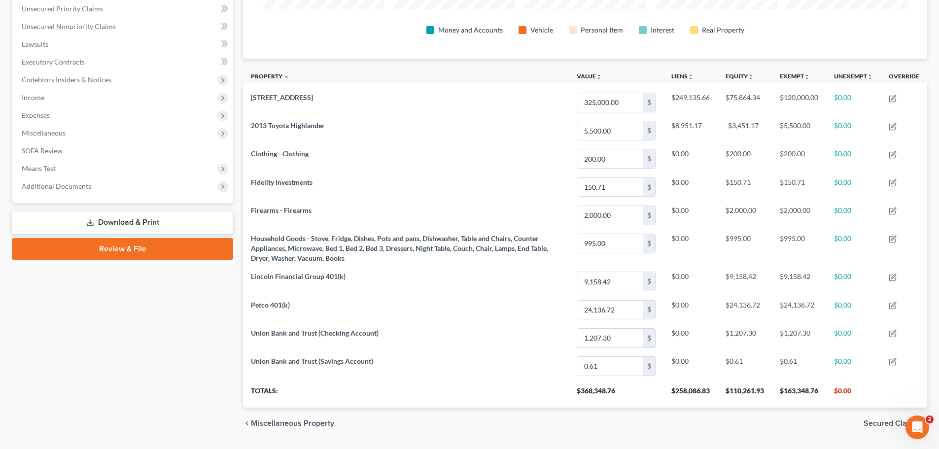
scroll to position [249, 0]
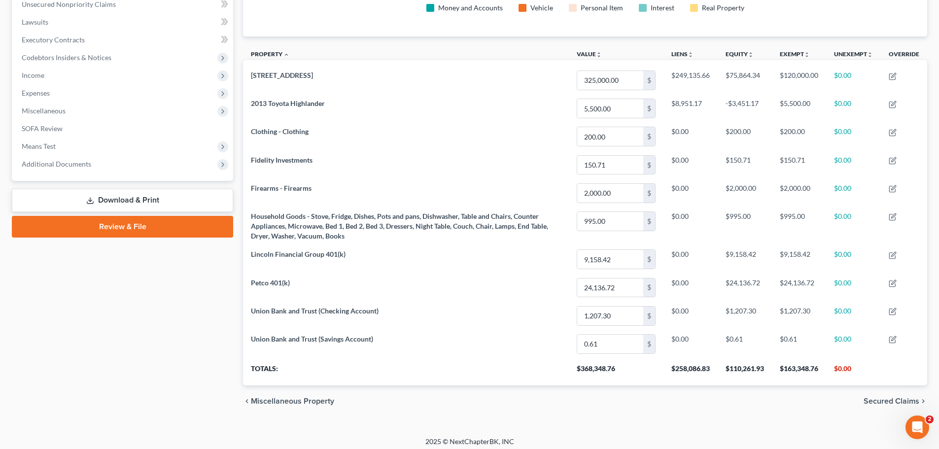
click at [891, 397] on span "Secured Claims" at bounding box center [892, 401] width 56 height 8
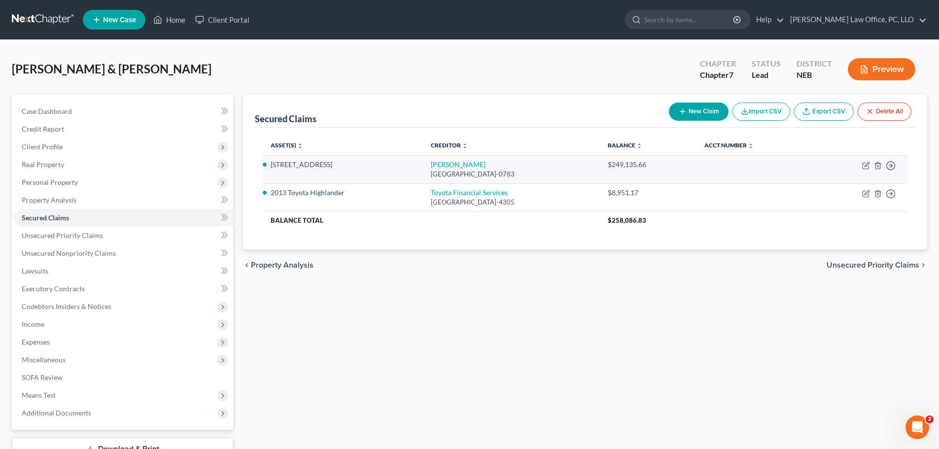
click at [684, 168] on div "$249,135.66" at bounding box center [648, 165] width 81 height 10
click at [865, 166] on icon "button" at bounding box center [866, 166] width 8 height 8
select select "45"
select select "2"
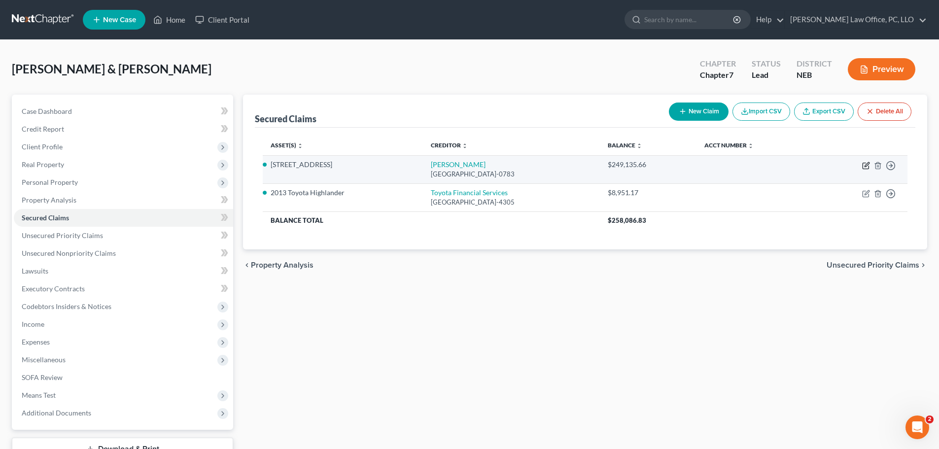
select select "0"
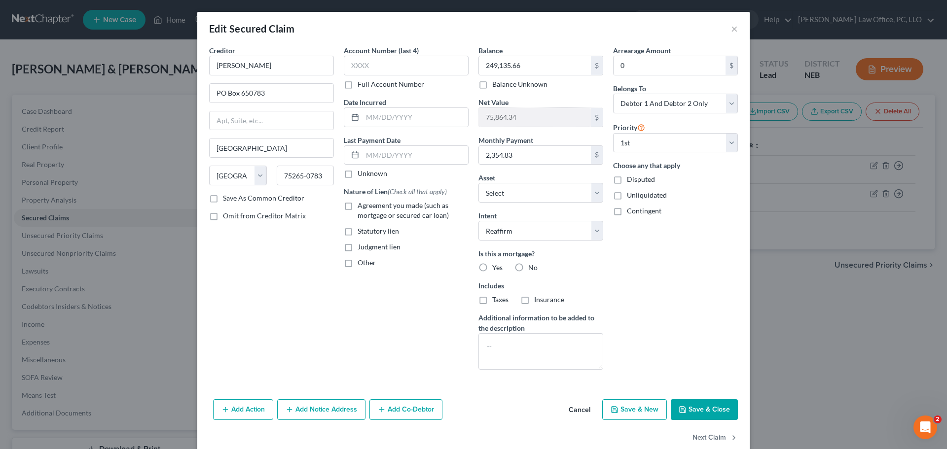
drag, startPoint x: 346, startPoint y: 206, endPoint x: 349, endPoint y: 250, distance: 44.5
click at [357, 206] on label "Agreement you made (such as mortgage or secured car loan)" at bounding box center [412, 211] width 111 height 20
click at [361, 206] on input "Agreement you made (such as mortgage or secured car loan)" at bounding box center [364, 204] width 6 height 6
checkbox input "true"
drag, startPoint x: 478, startPoint y: 268, endPoint x: 432, endPoint y: 300, distance: 55.9
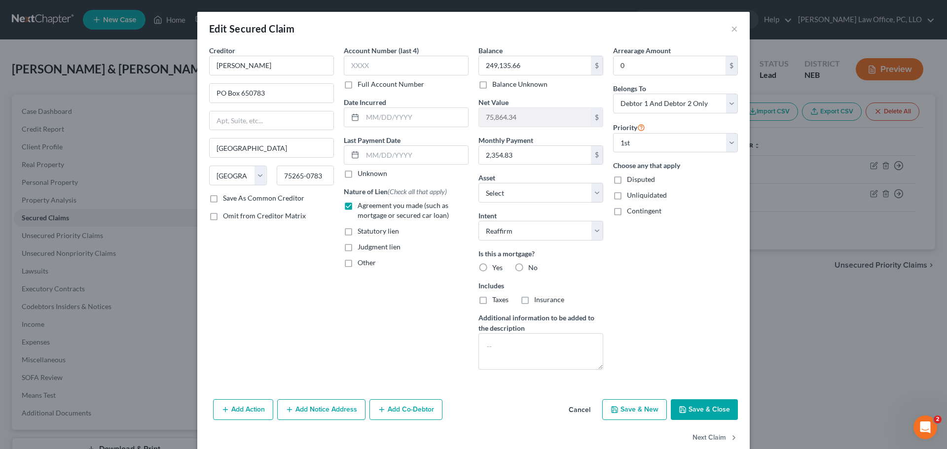
click at [492, 268] on label "Yes" at bounding box center [497, 268] width 10 height 10
click at [496, 268] on input "Yes" at bounding box center [499, 266] width 6 height 6
radio input "true"
drag, startPoint x: 478, startPoint y: 299, endPoint x: 491, endPoint y: 300, distance: 12.8
click at [492, 299] on label "Taxes" at bounding box center [500, 300] width 16 height 10
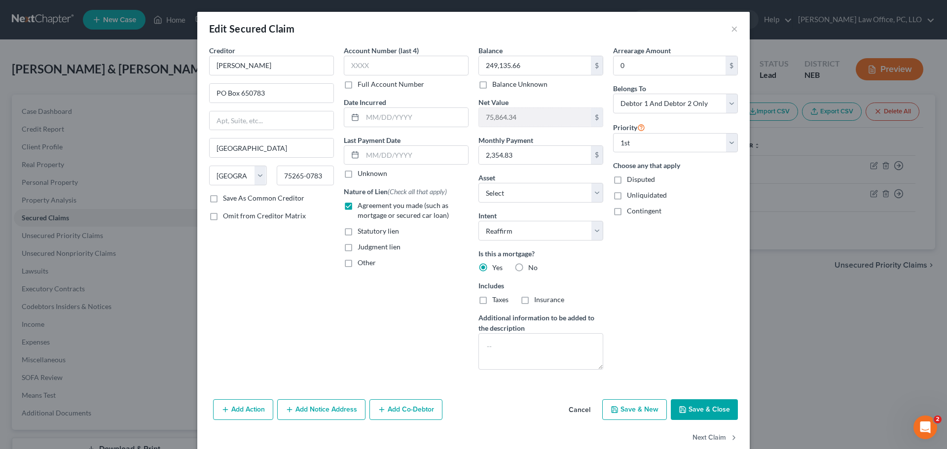
click at [496, 299] on input "Taxes" at bounding box center [499, 298] width 6 height 6
checkbox input "true"
click at [534, 299] on label "Insurance" at bounding box center [549, 300] width 30 height 10
click at [538, 299] on input "Insurance" at bounding box center [541, 298] width 6 height 6
checkbox input "true"
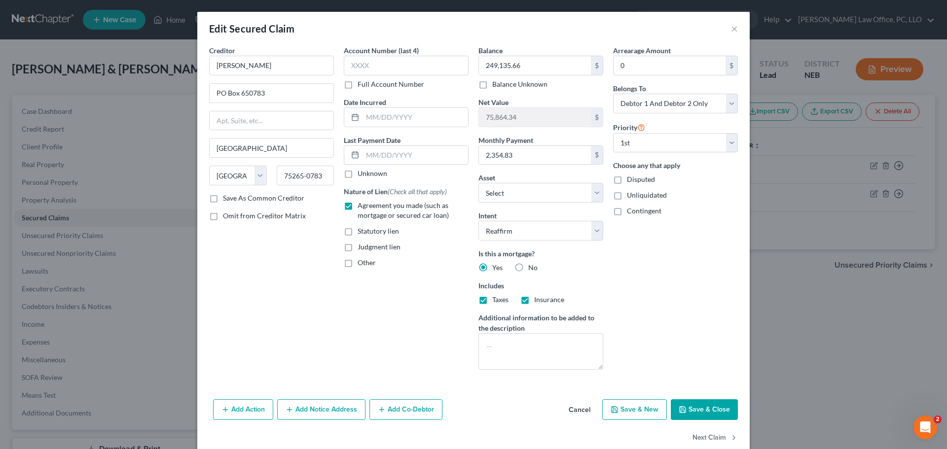
click at [692, 410] on button "Save & Close" at bounding box center [704, 409] width 67 height 21
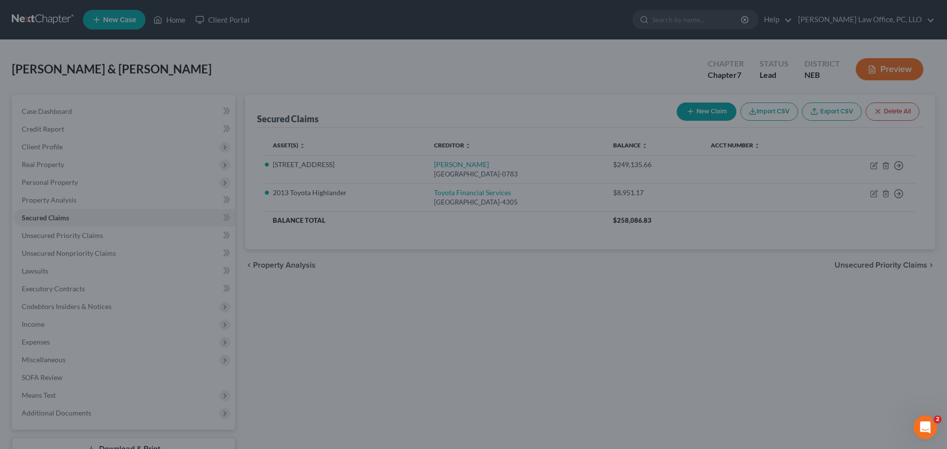
select select "10"
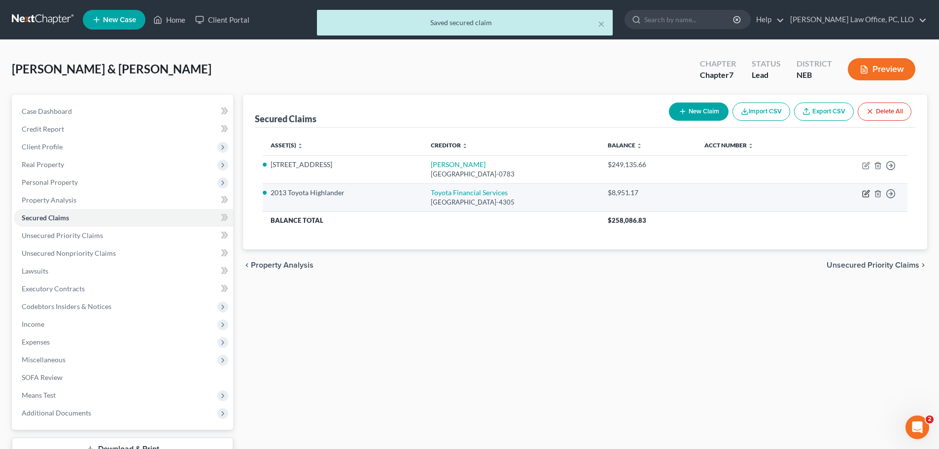
click at [865, 193] on icon "button" at bounding box center [866, 194] width 8 height 8
select select "14"
select select "4"
select select "2"
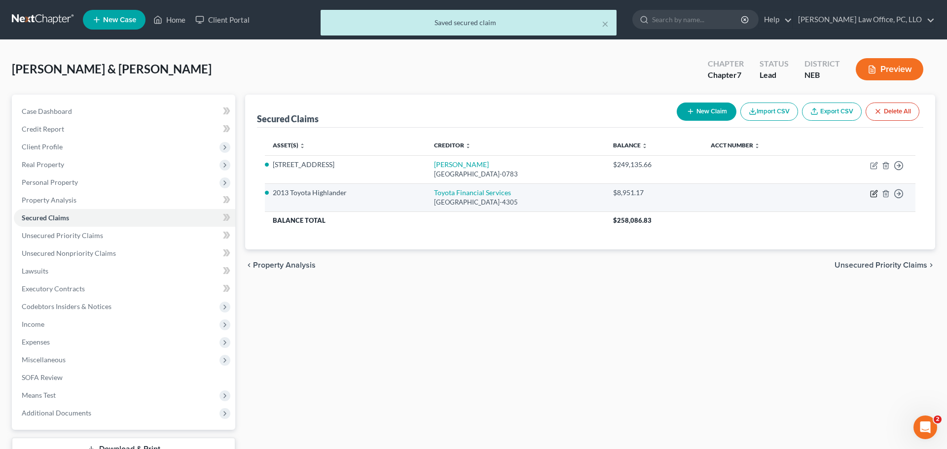
select select "0"
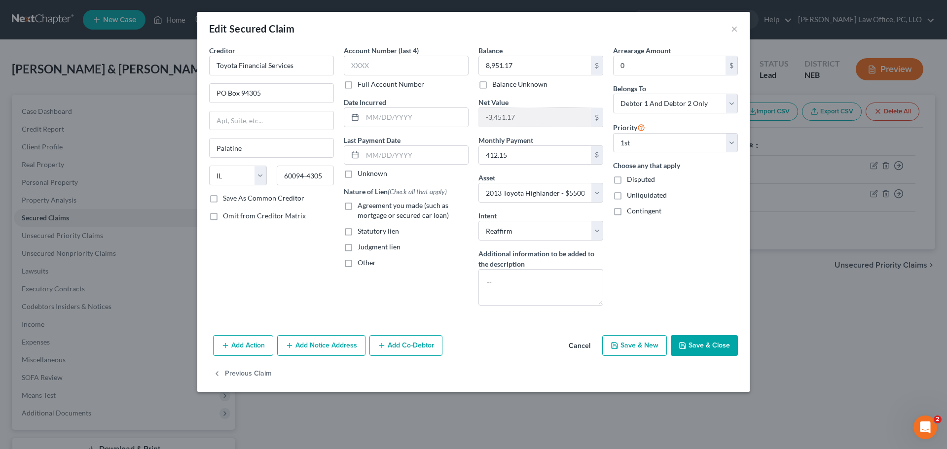
click at [357, 207] on label "Agreement you made (such as mortgage or secured car loan)" at bounding box center [412, 211] width 111 height 20
click at [361, 207] on input "Agreement you made (such as mortgage or secured car loan)" at bounding box center [364, 204] width 6 height 6
checkbox input "true"
click at [706, 342] on button "Save & Close" at bounding box center [704, 345] width 67 height 21
select select
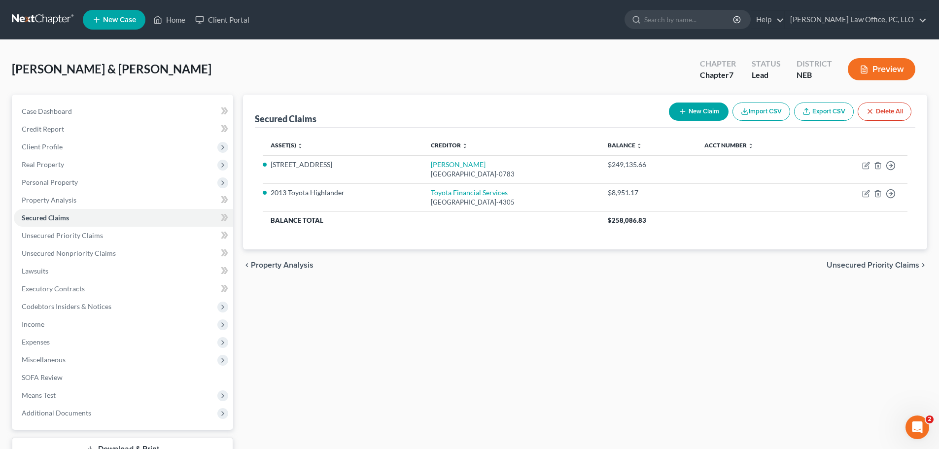
click at [872, 262] on span "Unsecured Priority Claims" at bounding box center [873, 265] width 93 height 8
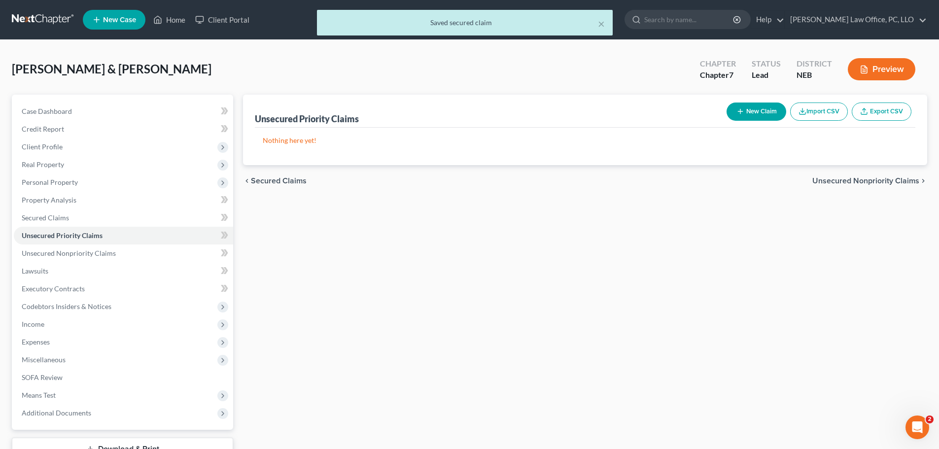
click at [867, 184] on span "Unsecured Nonpriority Claims" at bounding box center [866, 181] width 107 height 8
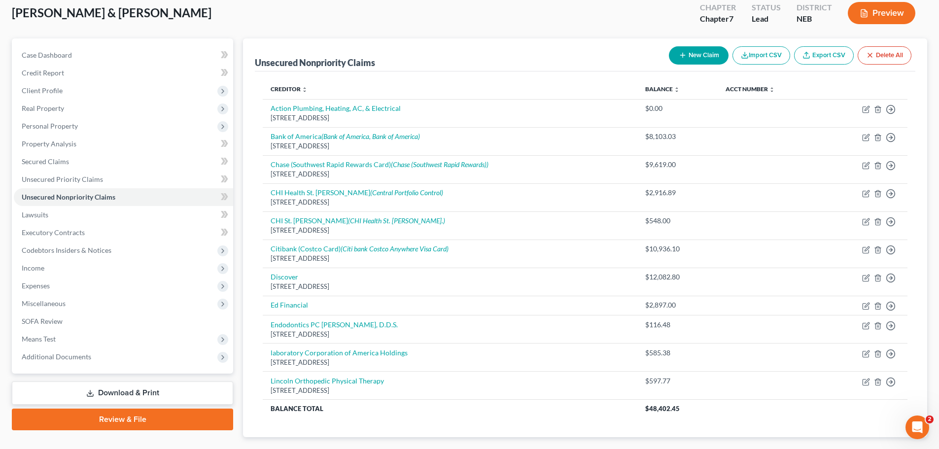
scroll to position [84, 0]
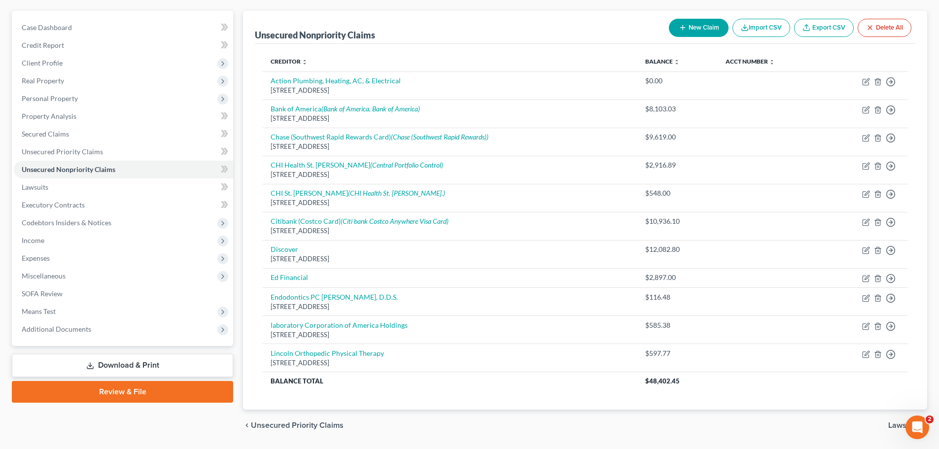
click at [893, 426] on span "Lawsuits" at bounding box center [903, 426] width 31 height 8
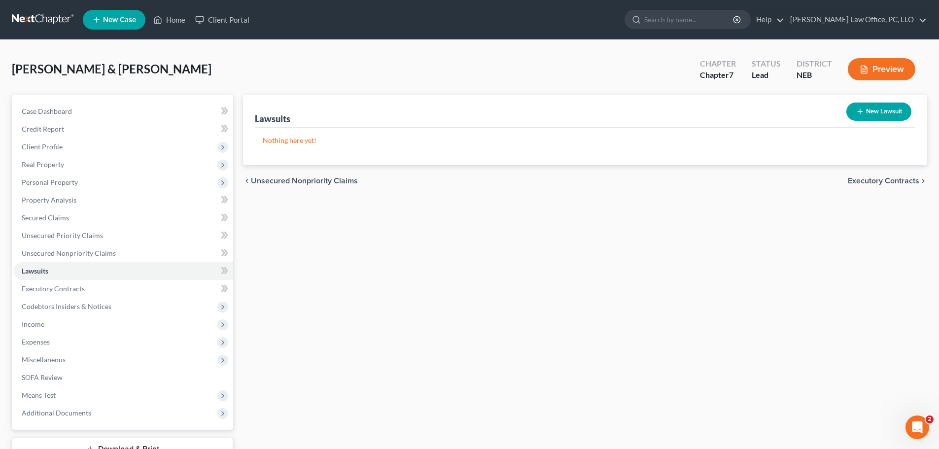
click at [327, 184] on span "Unsecured Nonpriority Claims" at bounding box center [304, 181] width 107 height 8
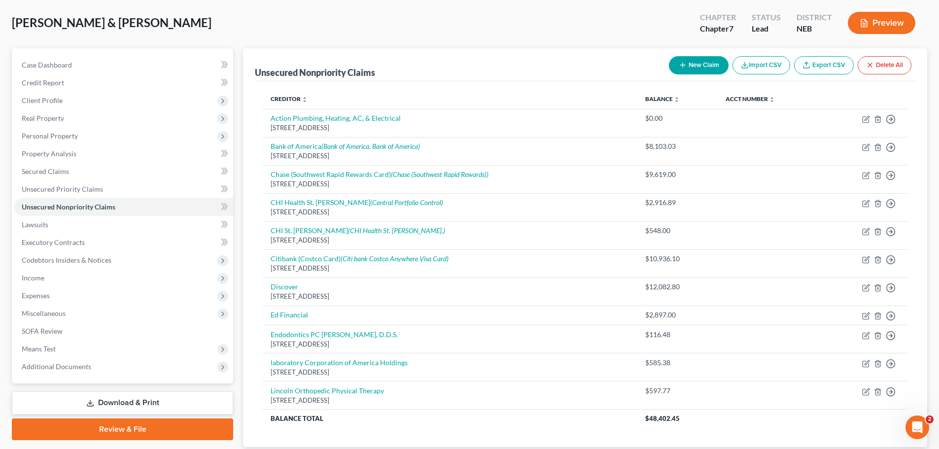
scroll to position [93, 0]
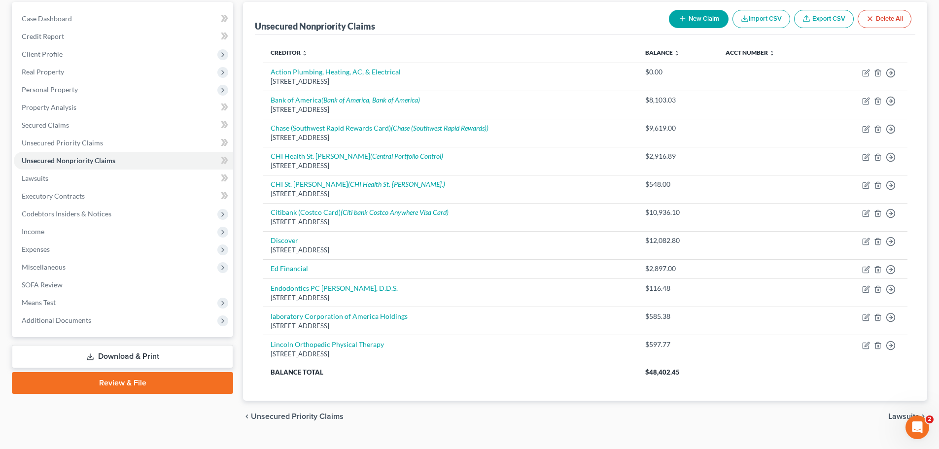
click at [897, 416] on span "Lawsuits" at bounding box center [903, 417] width 31 height 8
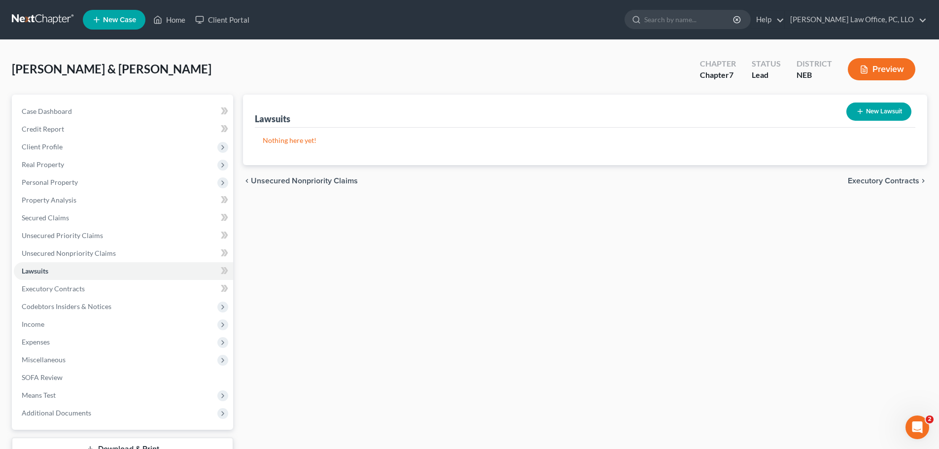
click at [880, 181] on span "Executory Contracts" at bounding box center [883, 181] width 71 height 8
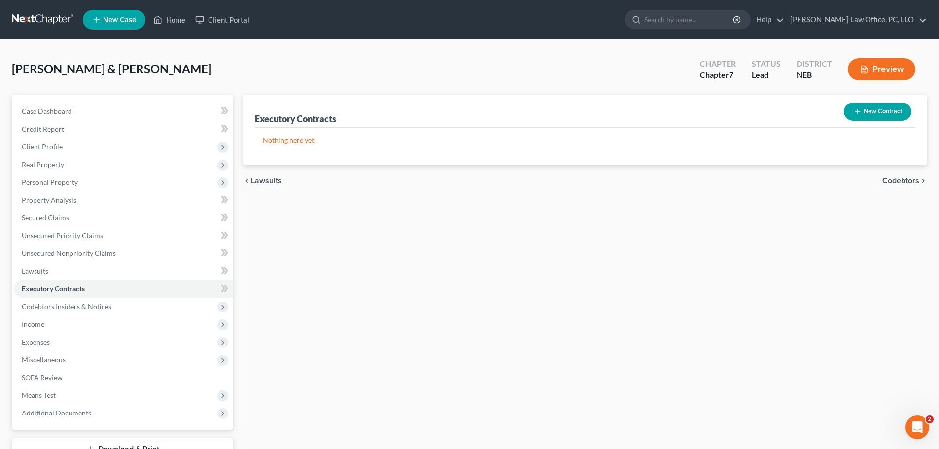
click at [887, 180] on span "Codebtors" at bounding box center [901, 181] width 37 height 8
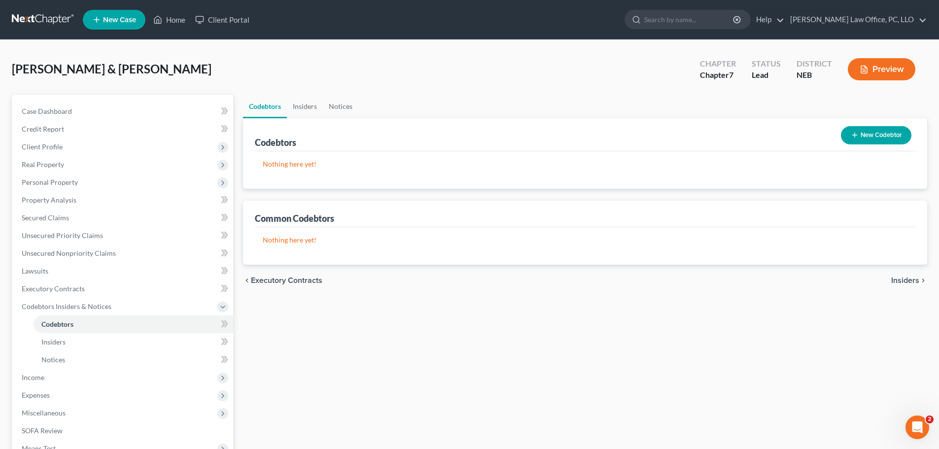
click at [900, 277] on span "Insiders" at bounding box center [905, 281] width 28 height 8
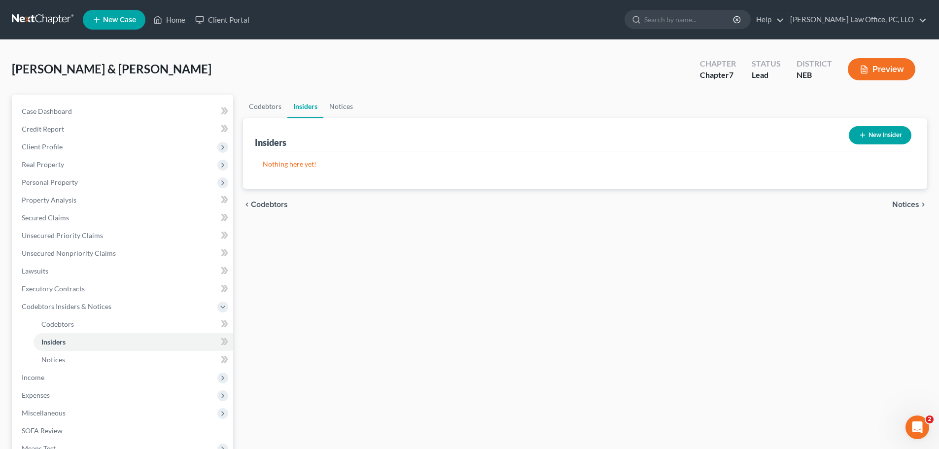
click at [902, 201] on span "Notices" at bounding box center [905, 205] width 27 height 8
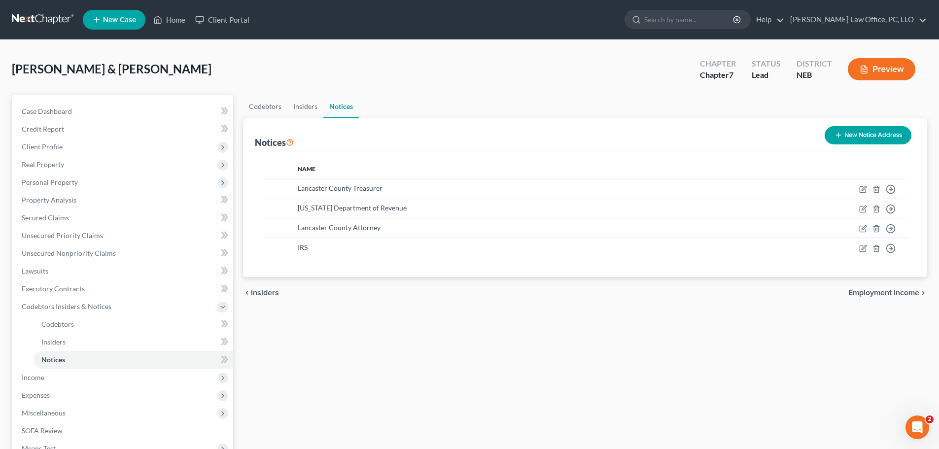
click at [880, 289] on span "Employment Income" at bounding box center [884, 293] width 71 height 8
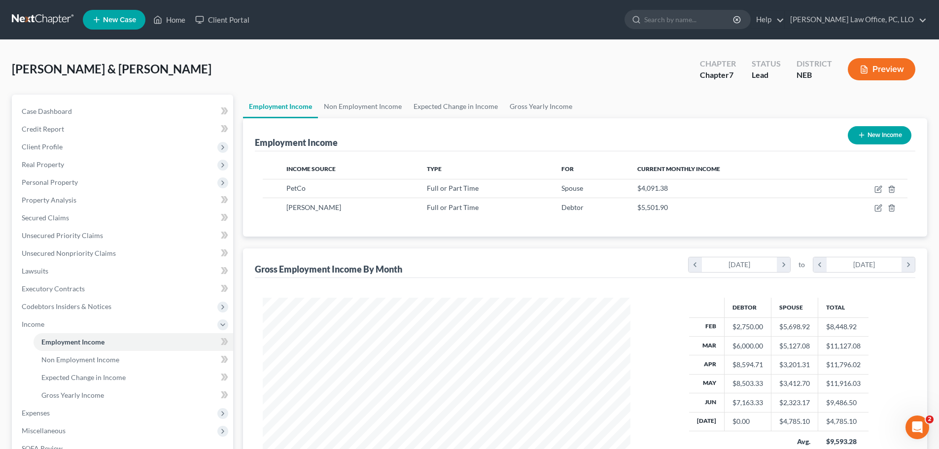
scroll to position [146, 0]
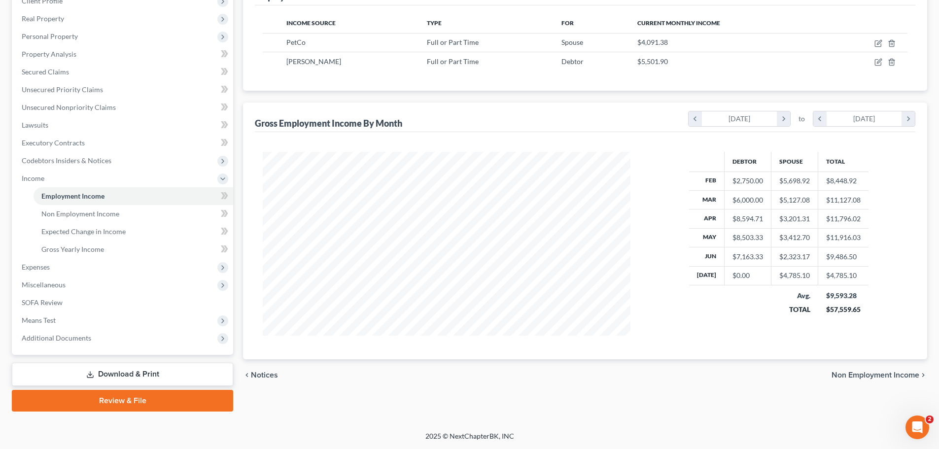
click at [877, 373] on span "Non Employment Income" at bounding box center [876, 375] width 88 height 8
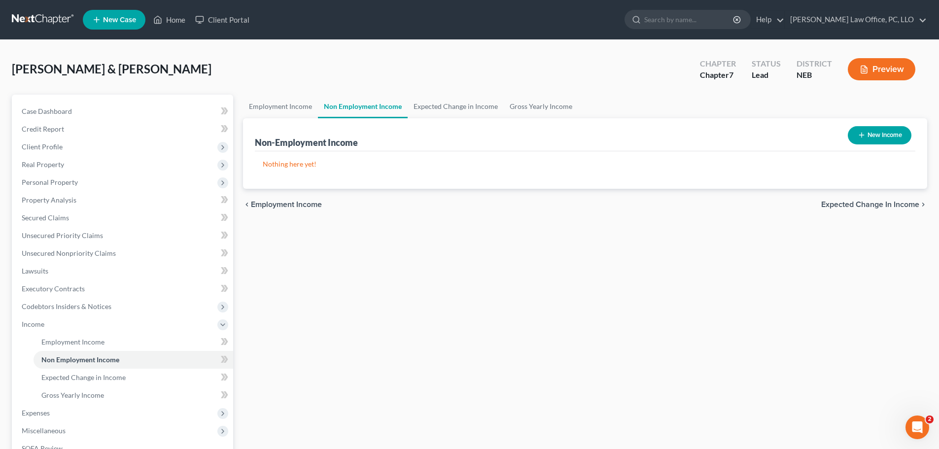
click at [858, 204] on span "Expected Change in Income" at bounding box center [870, 205] width 98 height 8
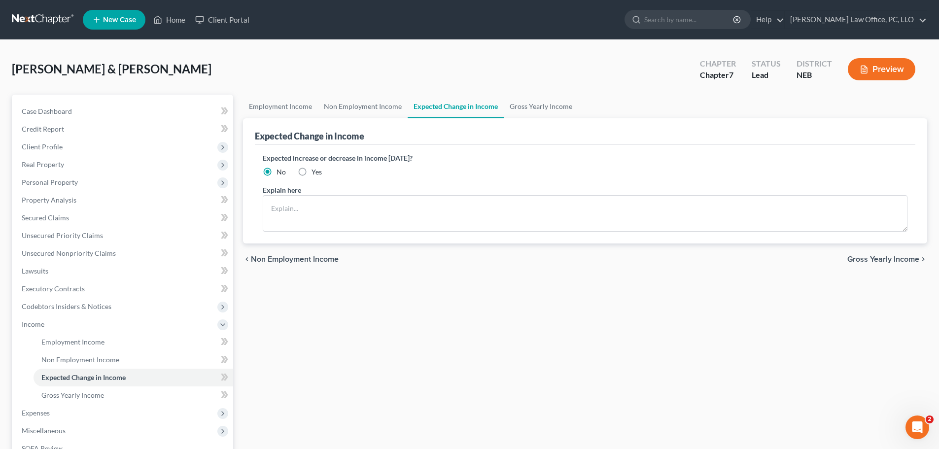
click at [886, 260] on span "Gross Yearly Income" at bounding box center [884, 259] width 72 height 8
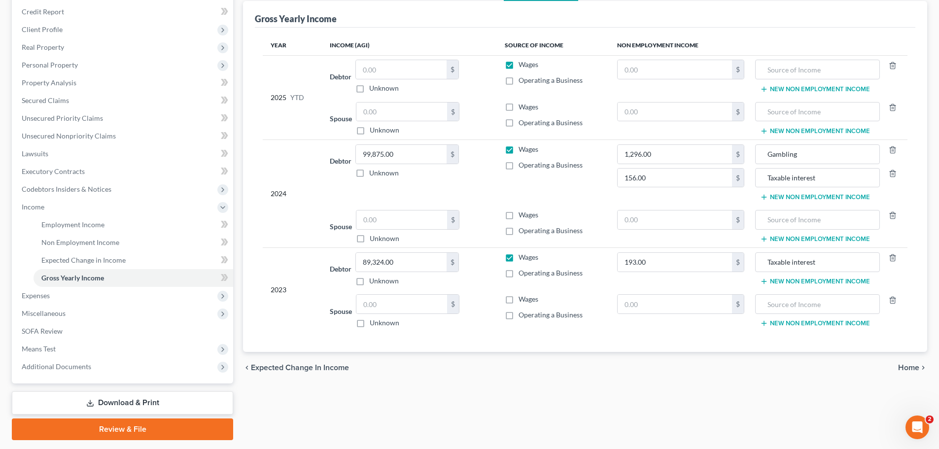
scroll to position [114, 0]
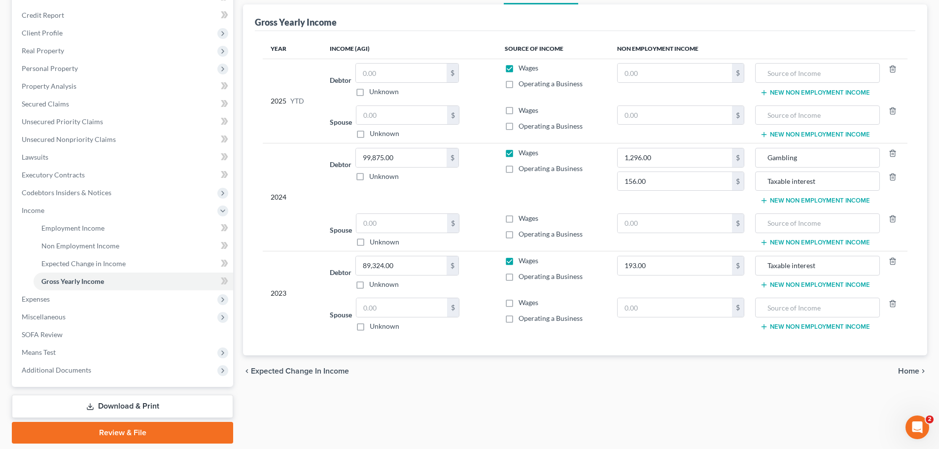
click at [906, 369] on span "Home" at bounding box center [908, 371] width 21 height 8
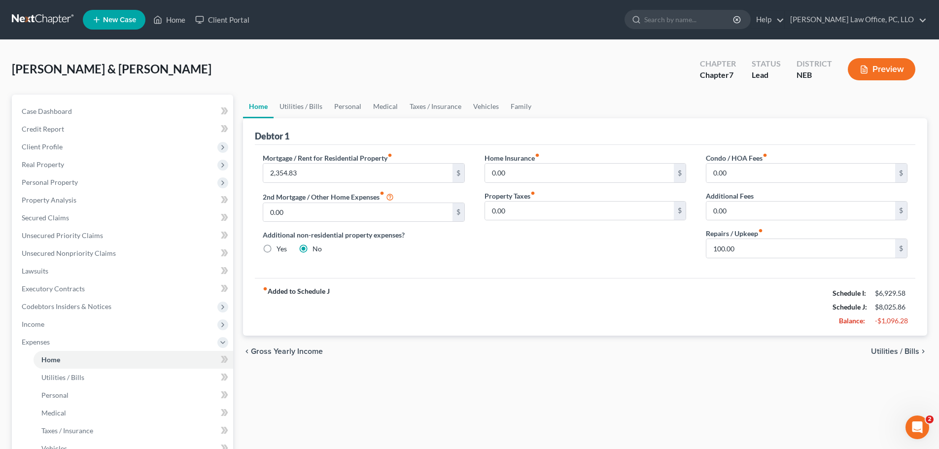
click at [895, 351] on span "Utilities / Bills" at bounding box center [895, 352] width 48 height 8
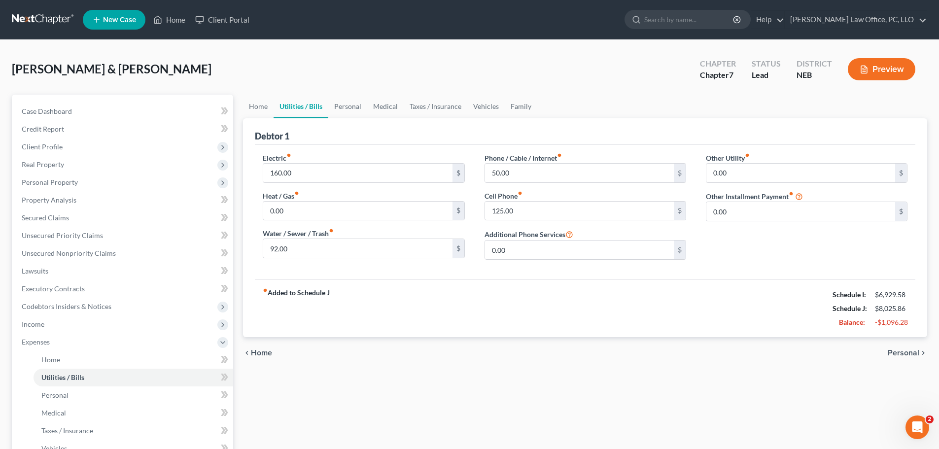
click at [910, 353] on span "Personal" at bounding box center [904, 353] width 32 height 8
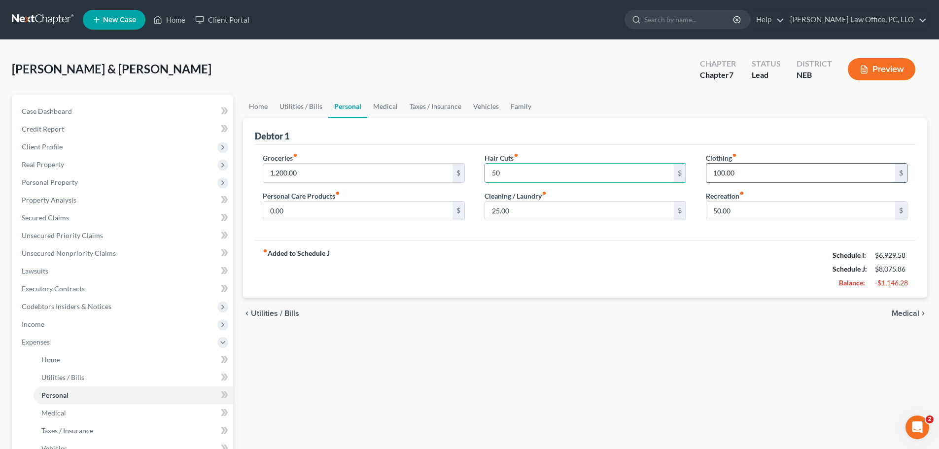
type input "50"
type input "200"
click at [724, 172] on input "text" at bounding box center [801, 173] width 189 height 19
type input "200"
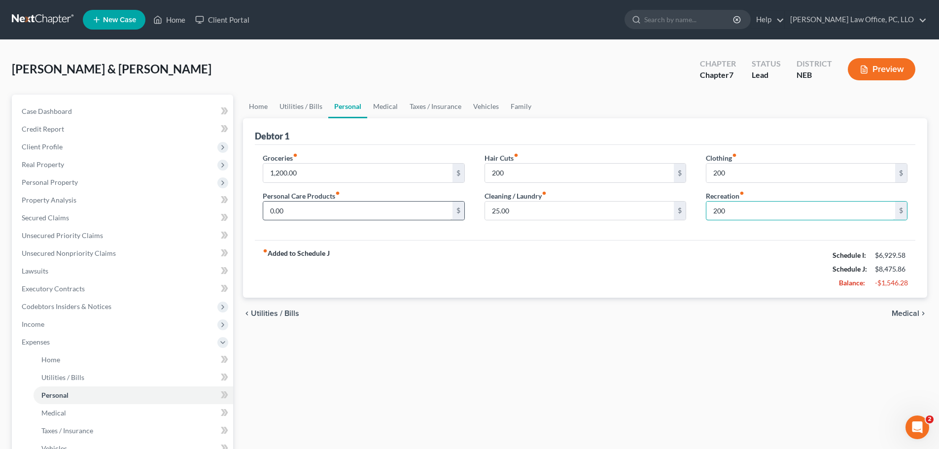
type input "200"
type input "50"
click at [911, 312] on span "Medical" at bounding box center [906, 314] width 28 height 8
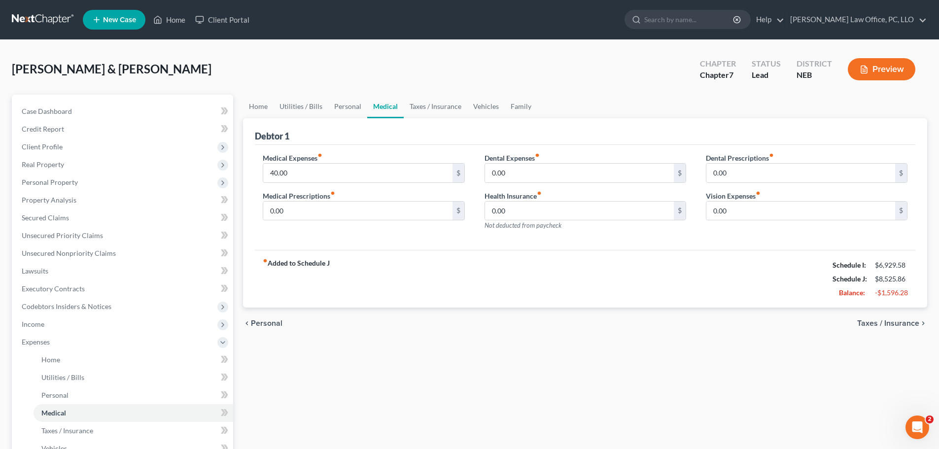
click at [903, 322] on span "Taxes / Insurance" at bounding box center [888, 323] width 62 height 8
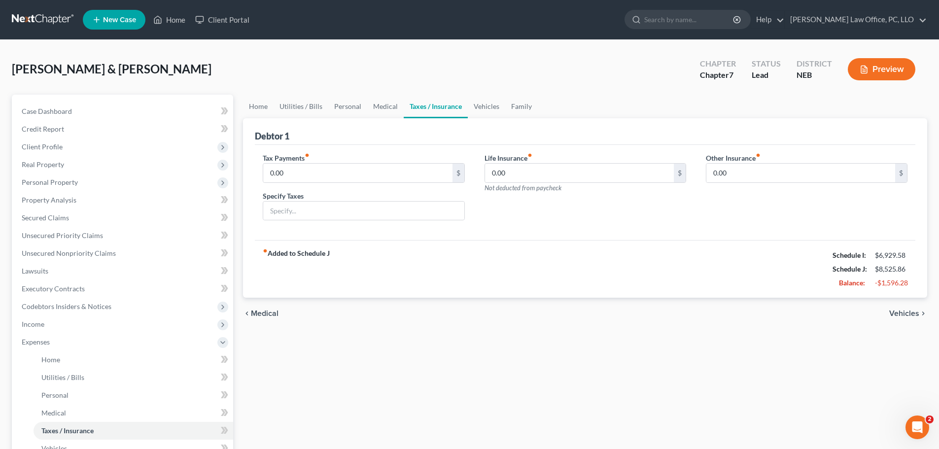
click at [903, 315] on span "Vehicles" at bounding box center [904, 314] width 30 height 8
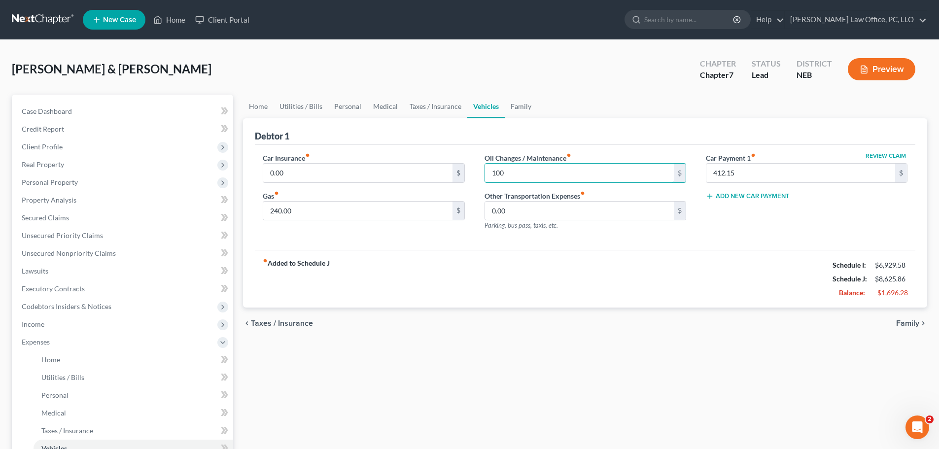
type input "100"
click at [607, 393] on div "Home Utilities / Bills Personal Medical Taxes / Insurance Vehicles Family Debto…" at bounding box center [585, 353] width 694 height 516
click at [908, 323] on span "Family" at bounding box center [907, 323] width 23 height 8
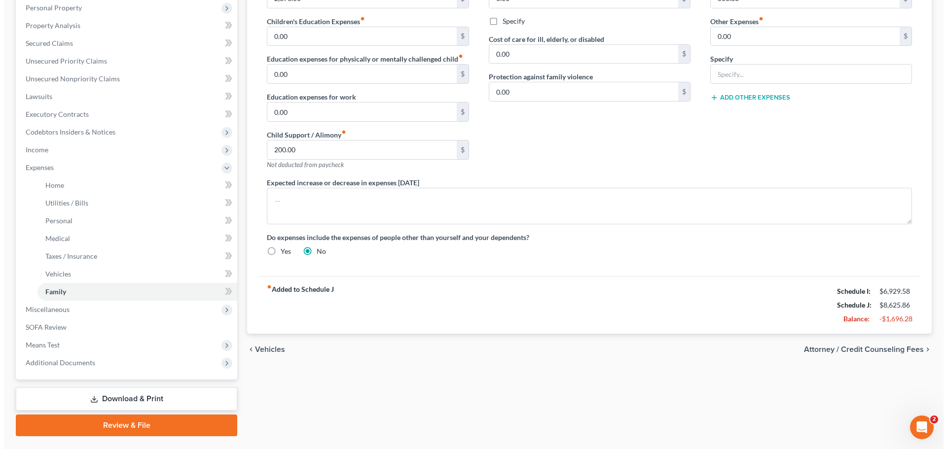
scroll to position [173, 0]
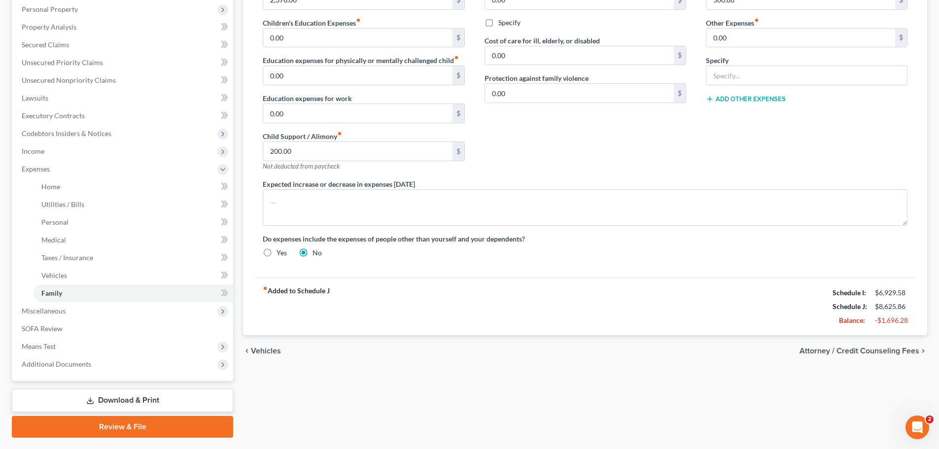
click at [883, 352] on span "Attorney / Credit Counseling Fees" at bounding box center [860, 351] width 120 height 8
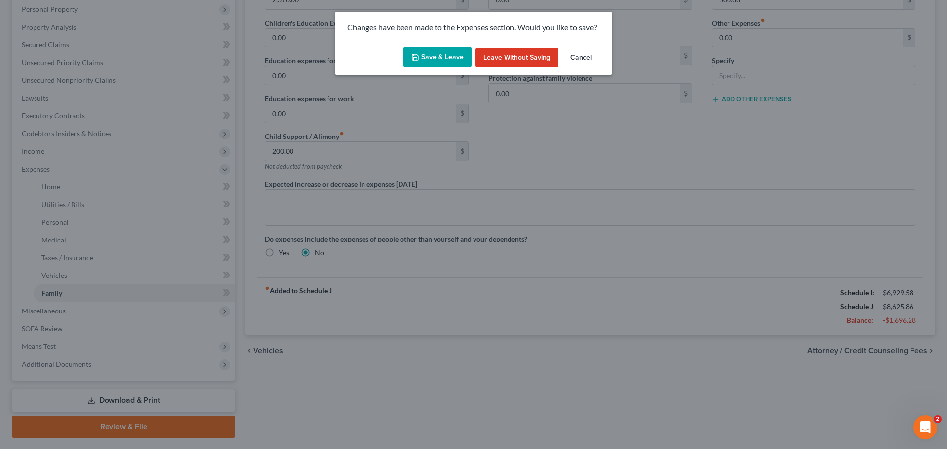
click at [452, 56] on button "Save & Leave" at bounding box center [437, 57] width 68 height 21
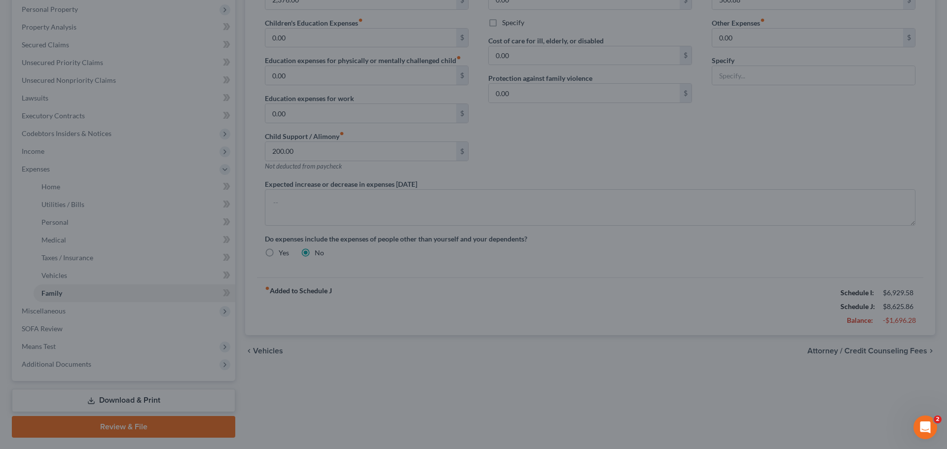
select select "0"
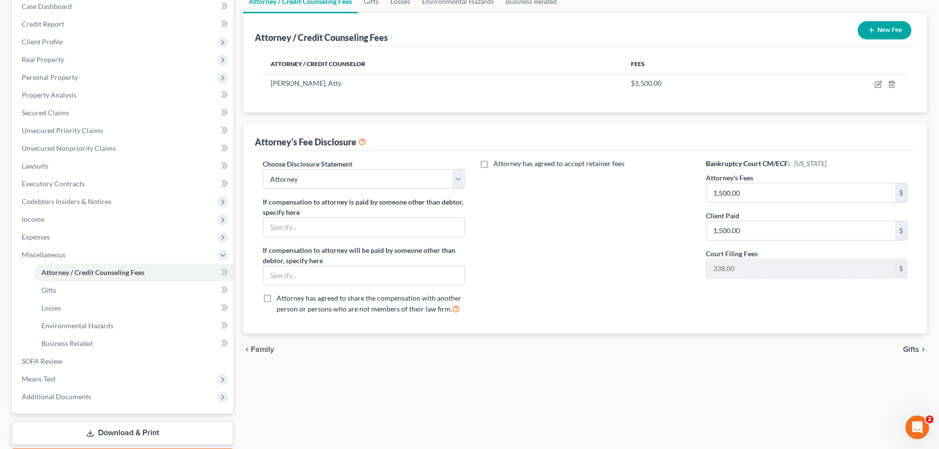
scroll to position [98, 0]
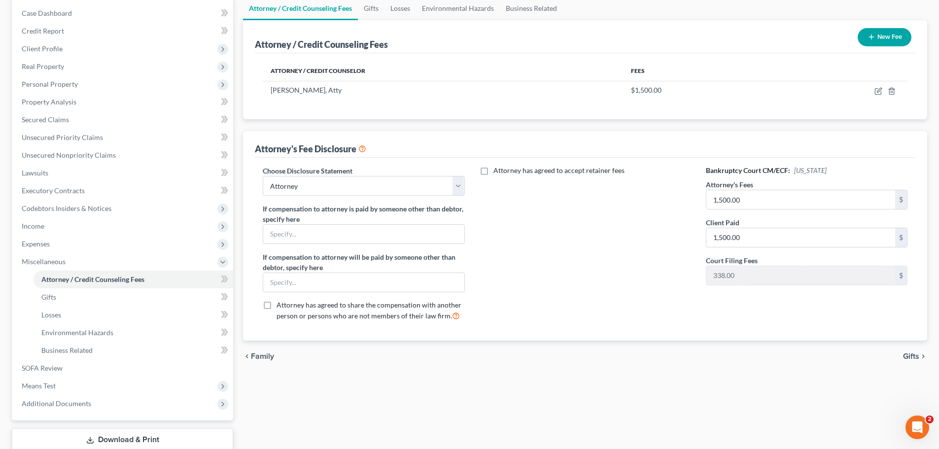
click at [914, 356] on span "Gifts" at bounding box center [911, 357] width 16 height 8
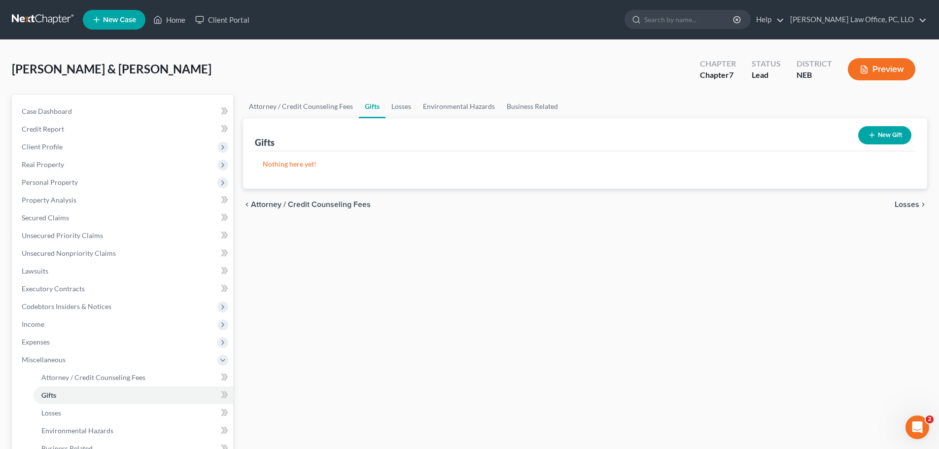
click at [902, 202] on span "Losses" at bounding box center [907, 205] width 25 height 8
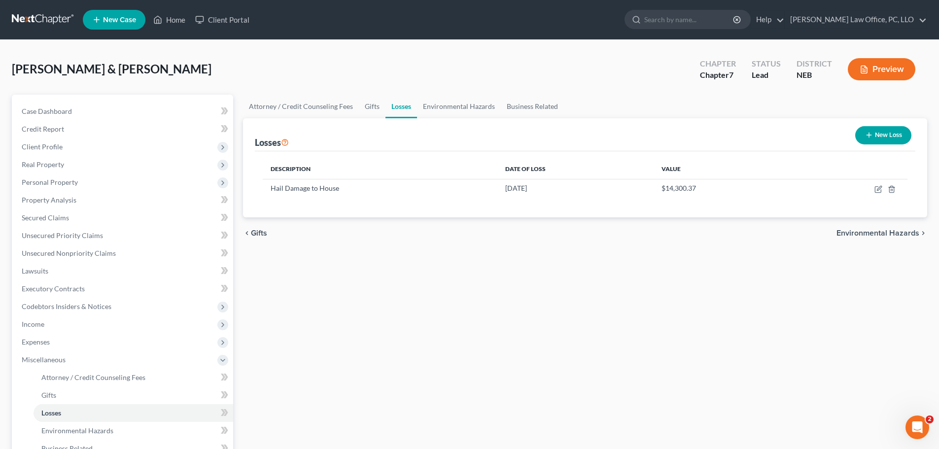
click at [897, 230] on span "Environmental Hazards" at bounding box center [878, 233] width 83 height 8
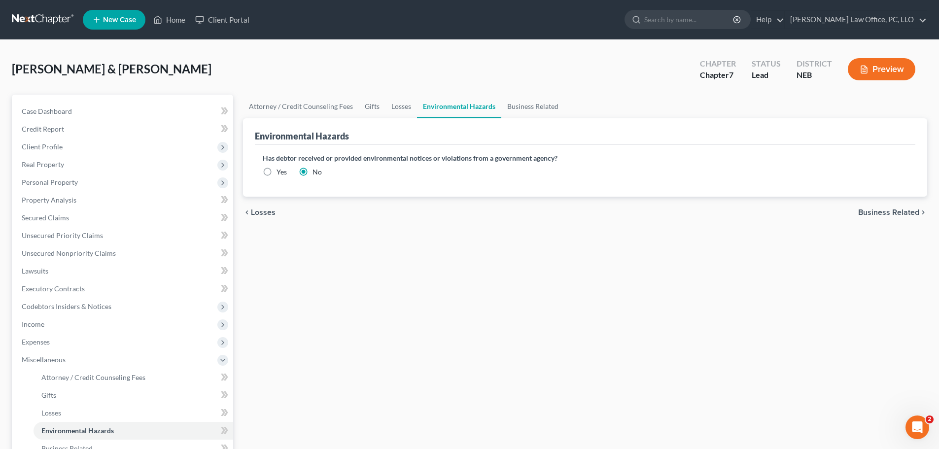
click at [888, 213] on span "Business Related" at bounding box center [888, 213] width 61 height 8
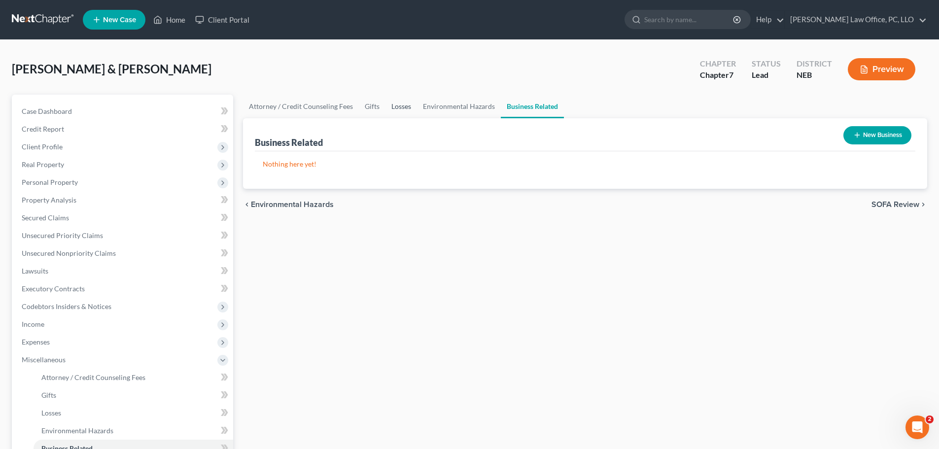
click at [397, 106] on link "Losses" at bounding box center [402, 107] width 32 height 24
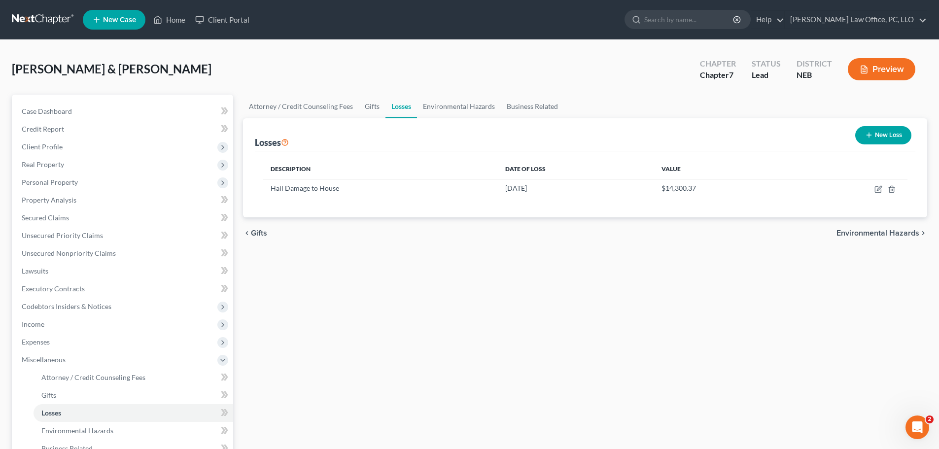
click at [891, 232] on span "Environmental Hazards" at bounding box center [878, 233] width 83 height 8
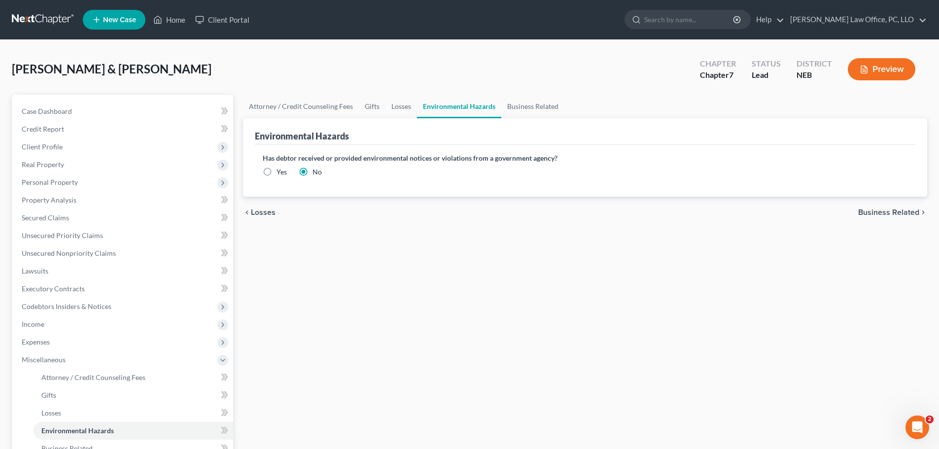
click at [900, 212] on span "Business Related" at bounding box center [888, 213] width 61 height 8
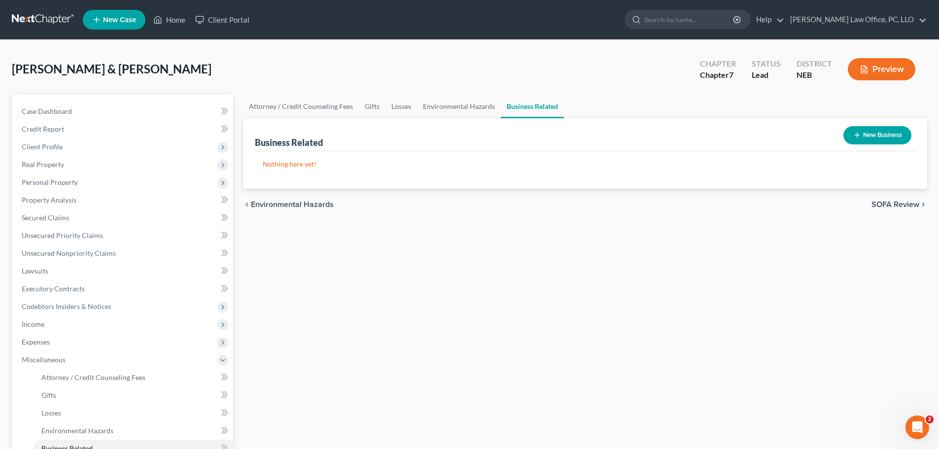
click at [895, 201] on span "SOFA Review" at bounding box center [896, 205] width 48 height 8
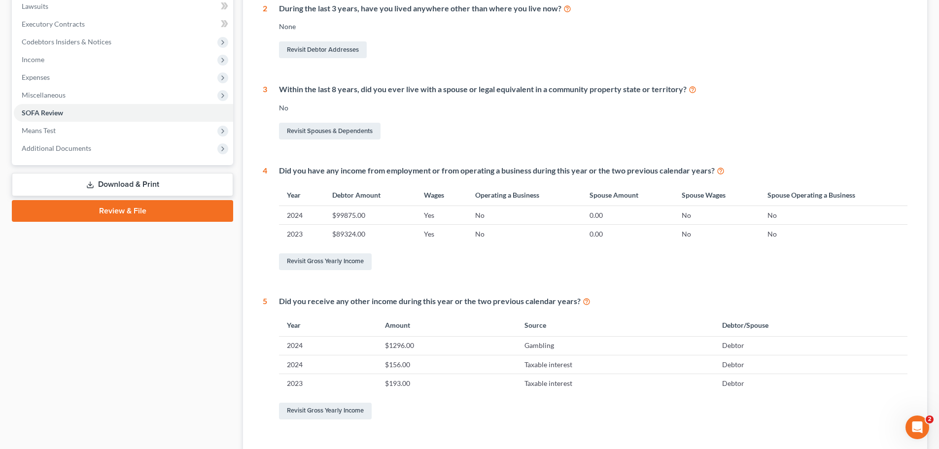
scroll to position [301, 0]
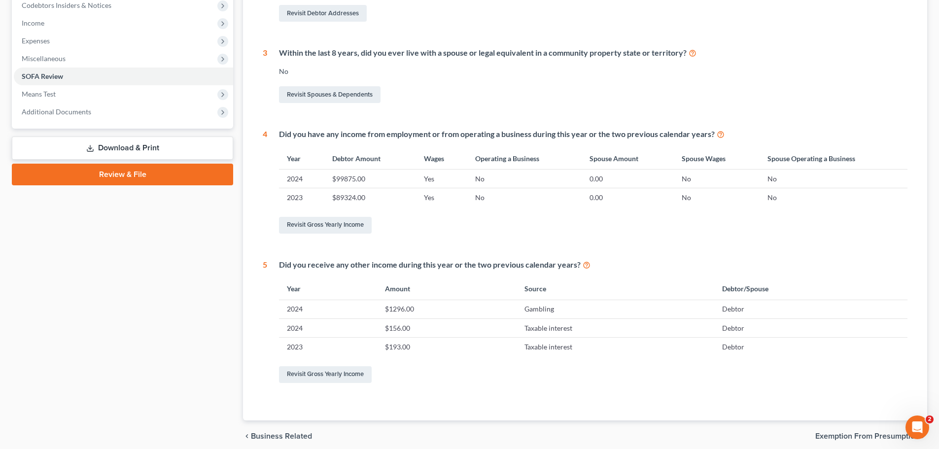
click at [830, 435] on span "Exemption from Presumption" at bounding box center [867, 436] width 104 height 8
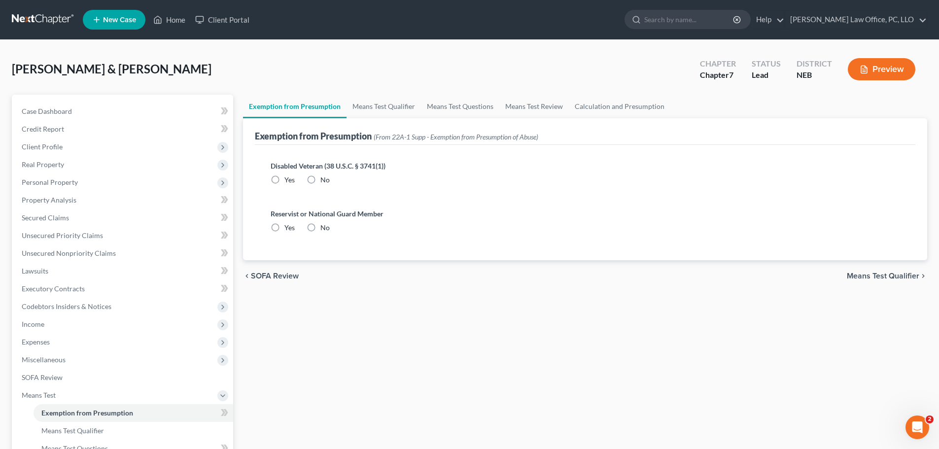
click at [887, 278] on span "Means Test Qualifier" at bounding box center [883, 276] width 72 height 8
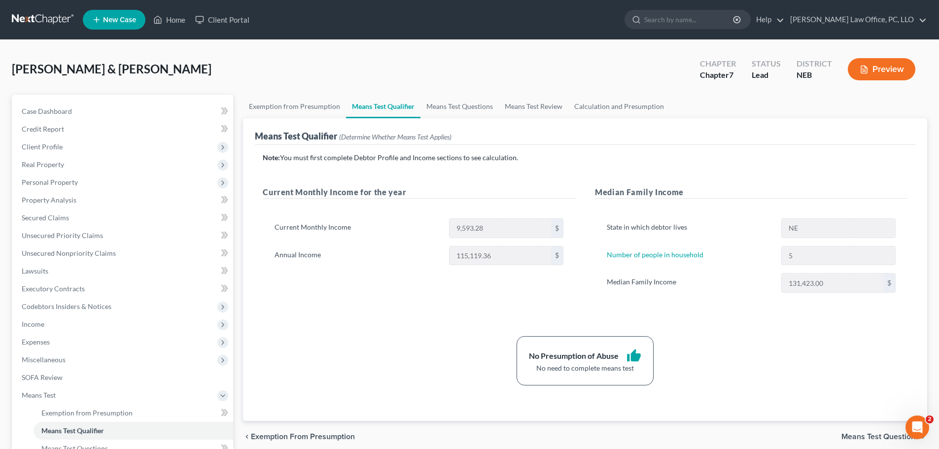
click at [868, 435] on span "Means Test Questions" at bounding box center [881, 437] width 78 height 8
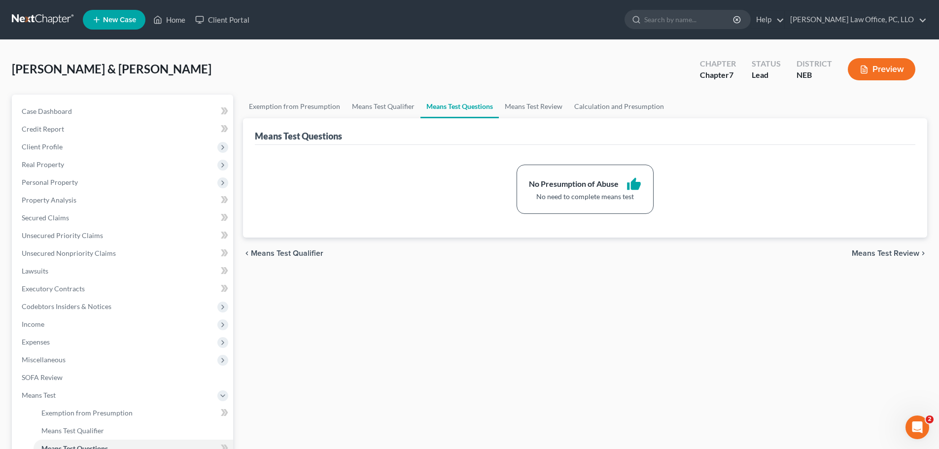
click at [884, 252] on span "Means Test Review" at bounding box center [886, 253] width 68 height 8
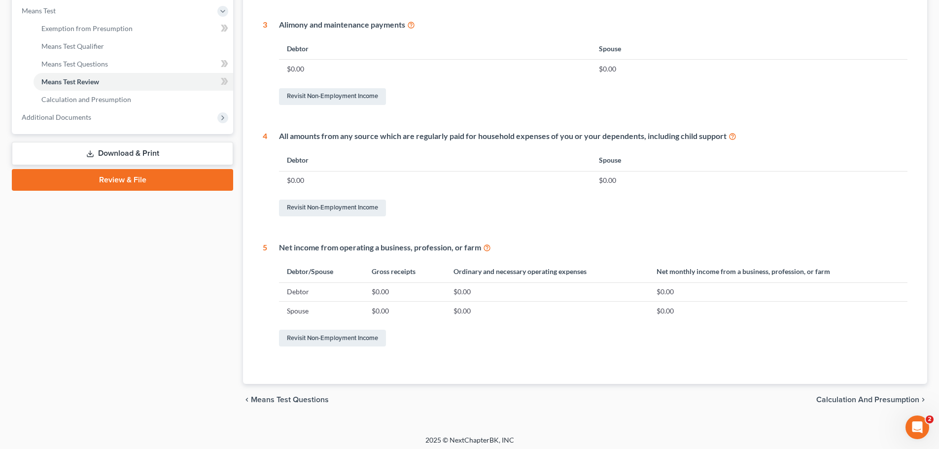
scroll to position [386, 0]
click at [844, 395] on span "Calculation and Presumption" at bounding box center [867, 399] width 103 height 8
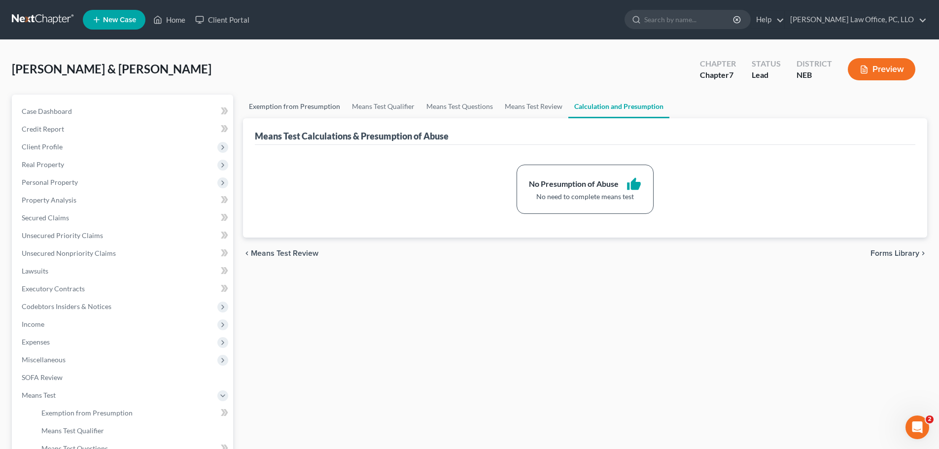
drag, startPoint x: 300, startPoint y: 106, endPoint x: 344, endPoint y: 108, distance: 43.5
click at [300, 106] on link "Exemption from Presumption" at bounding box center [294, 107] width 103 height 24
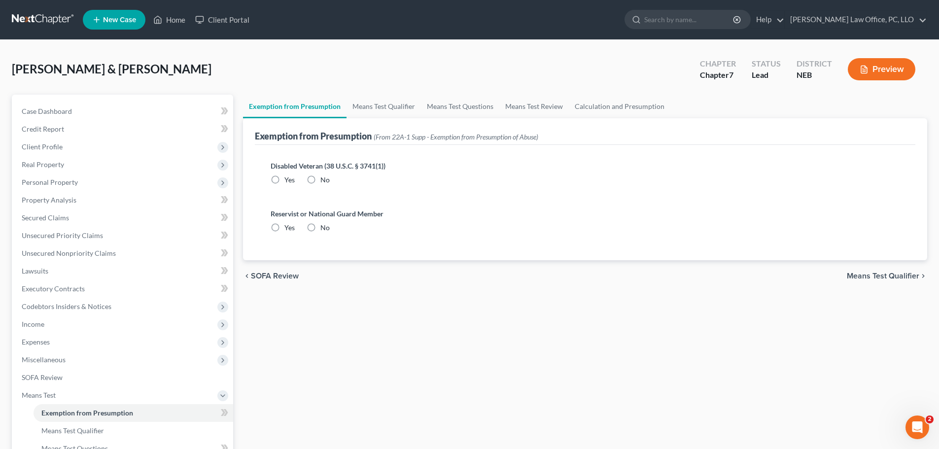
click at [852, 341] on div "Exemption from Presumption Means Test Qualifier Means Test Questions Means Test…" at bounding box center [585, 335] width 694 height 481
click at [891, 274] on span "Means Test Qualifier" at bounding box center [883, 276] width 72 height 8
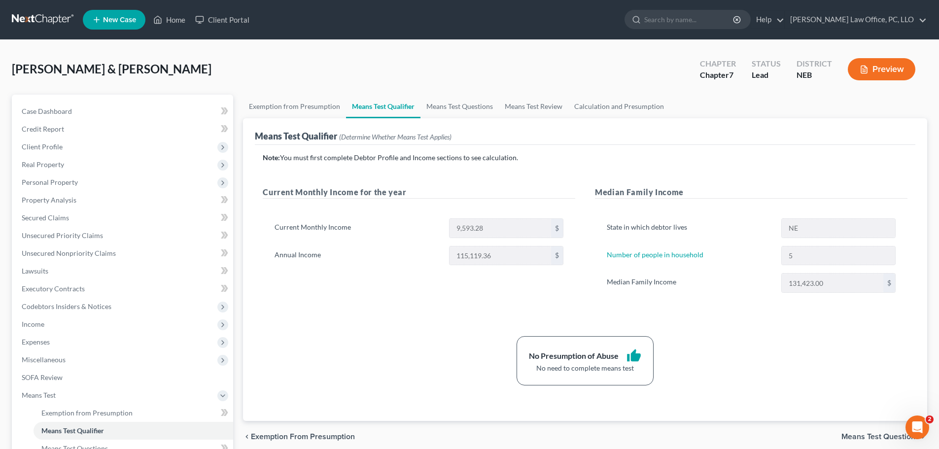
click at [862, 438] on span "Means Test Questions" at bounding box center [881, 437] width 78 height 8
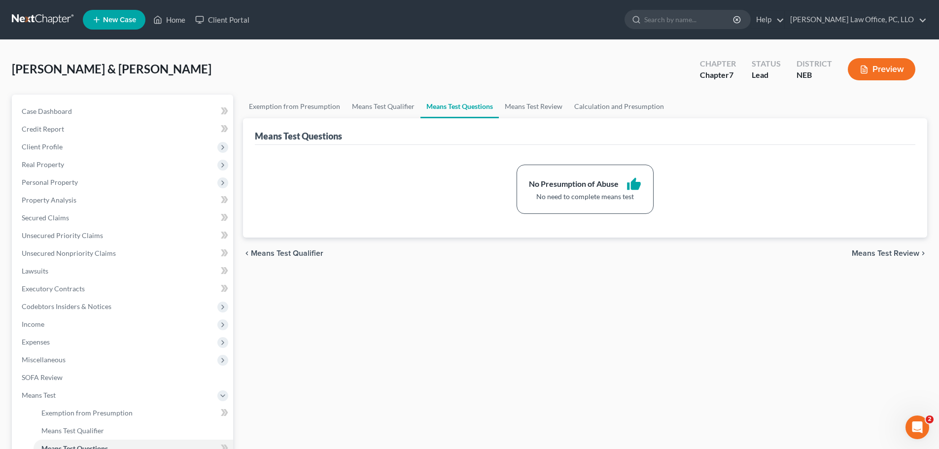
click at [885, 252] on span "Means Test Review" at bounding box center [886, 253] width 68 height 8
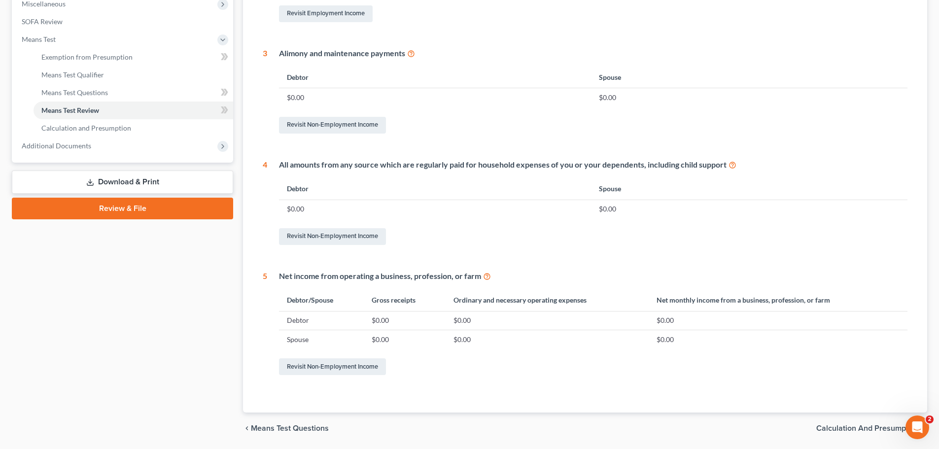
scroll to position [357, 0]
click at [867, 429] on span "Calculation and Presumption" at bounding box center [867, 428] width 103 height 8
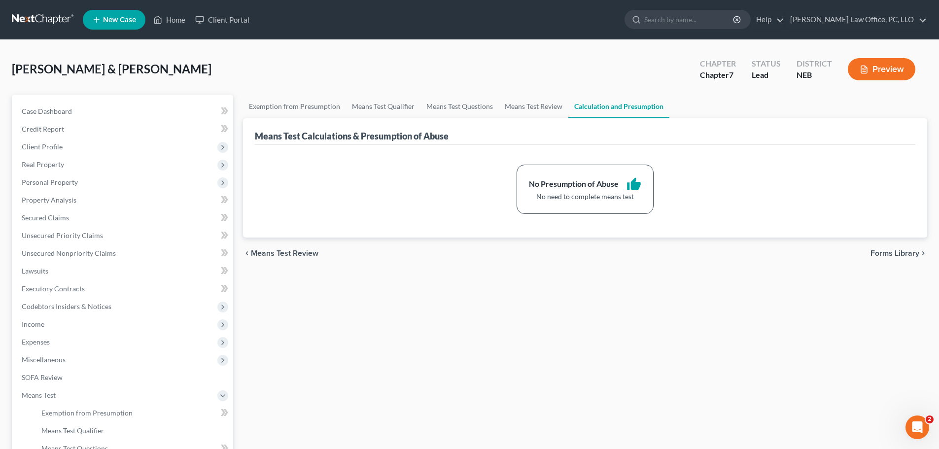
click at [888, 253] on span "Forms Library" at bounding box center [895, 253] width 49 height 8
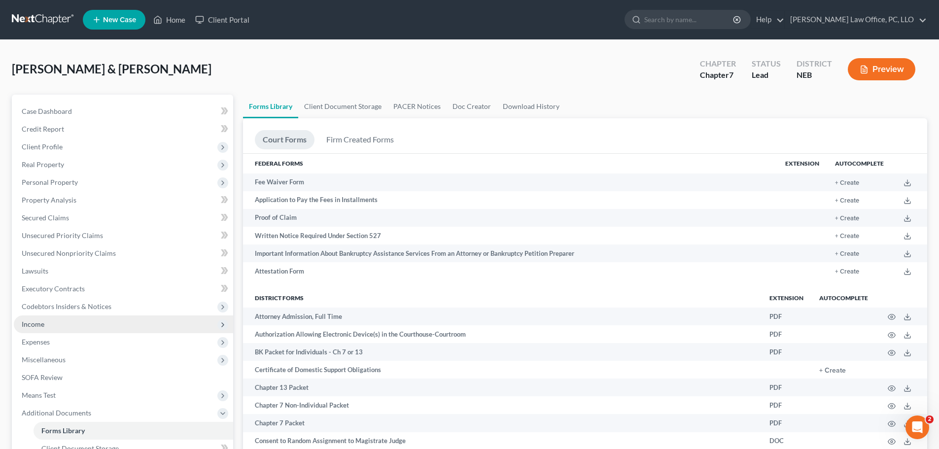
click at [36, 325] on span "Income" at bounding box center [33, 324] width 23 height 8
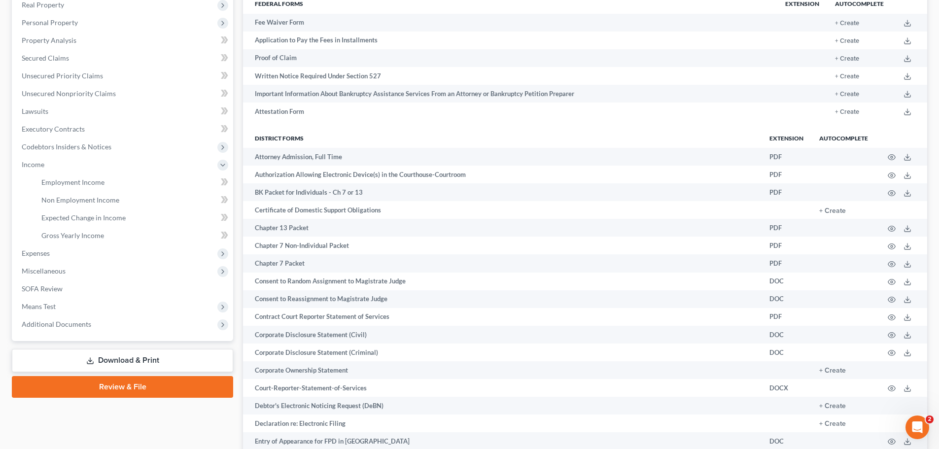
scroll to position [142, 0]
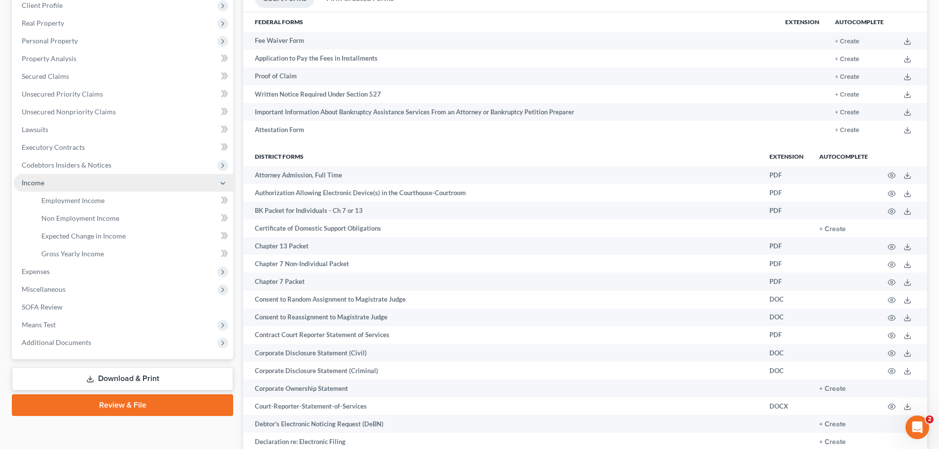
click at [42, 179] on span "Income" at bounding box center [33, 182] width 23 height 8
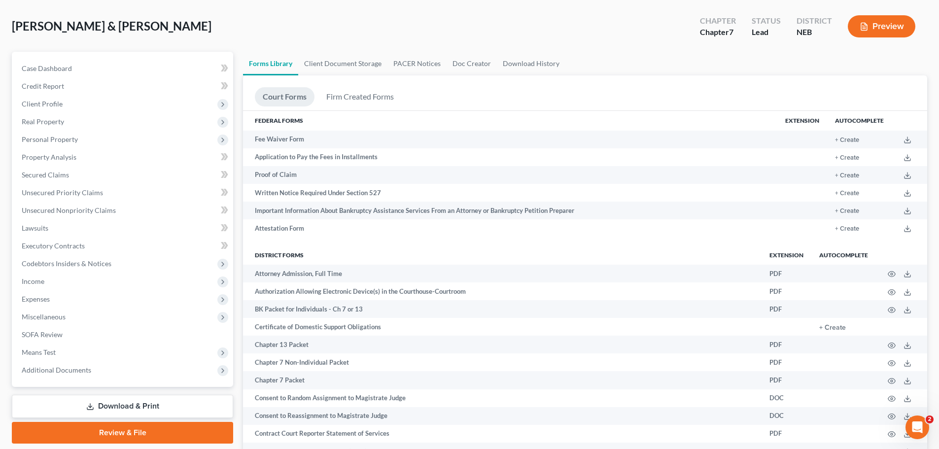
scroll to position [0, 0]
